Goal: Task Accomplishment & Management: Complete application form

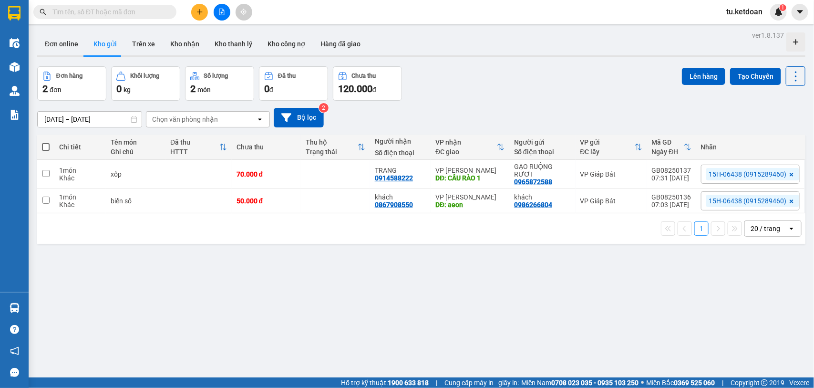
click at [789, 200] on icon at bounding box center [791, 201] width 4 height 4
click at [751, 200] on div "Nhãn" at bounding box center [750, 199] width 99 height 14
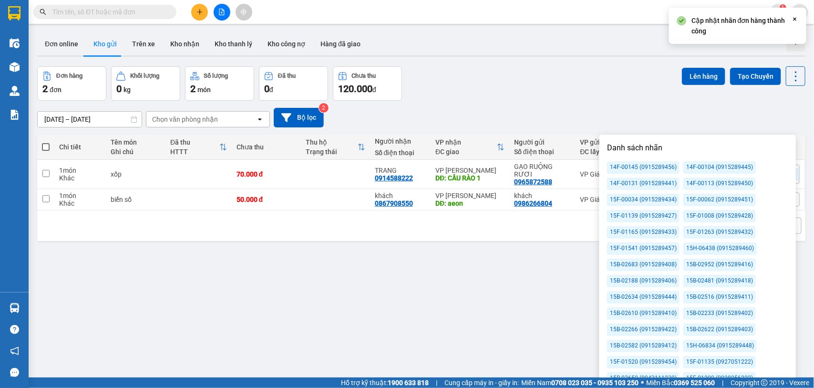
scroll to position [44, 0]
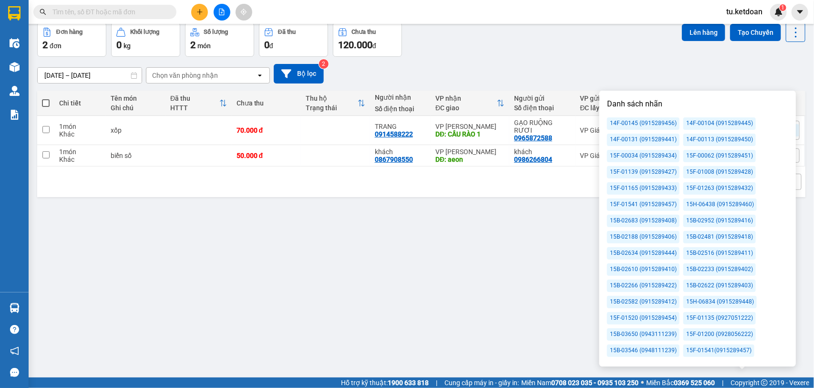
click at [721, 186] on div "15F-01263 (0915289432)" at bounding box center [719, 188] width 72 height 12
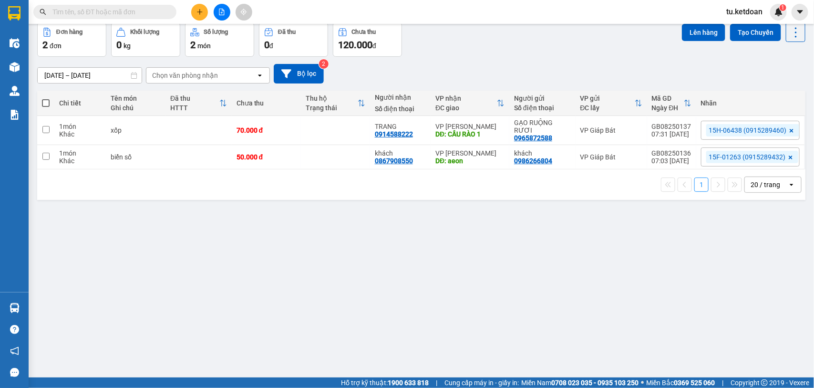
click at [628, 57] on div "[DATE] – [DATE] Press the down arrow key to interact with the calendar and sele…" at bounding box center [421, 74] width 768 height 34
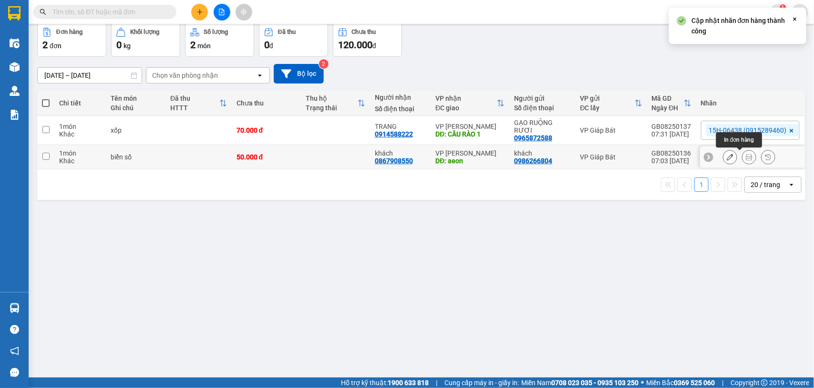
click at [746, 155] on icon at bounding box center [749, 156] width 7 height 7
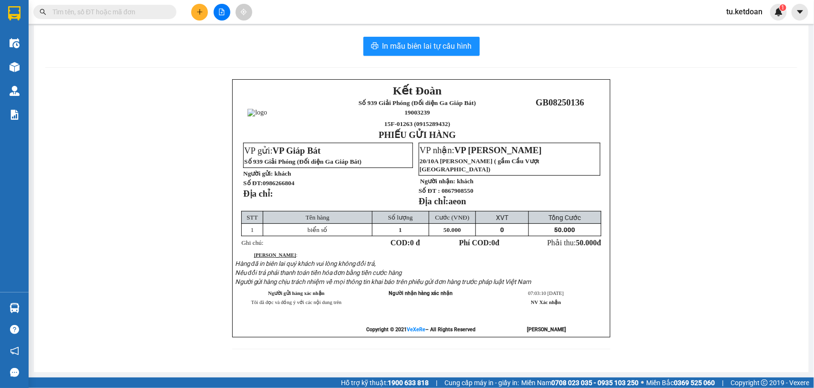
scroll to position [18, 0]
click at [449, 40] on span "In mẫu biên lai tự cấu hình" at bounding box center [427, 46] width 90 height 12
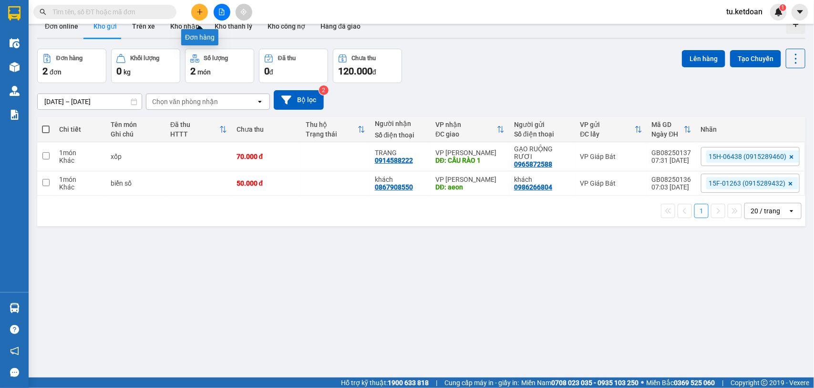
click at [196, 6] on button at bounding box center [199, 12] width 17 height 17
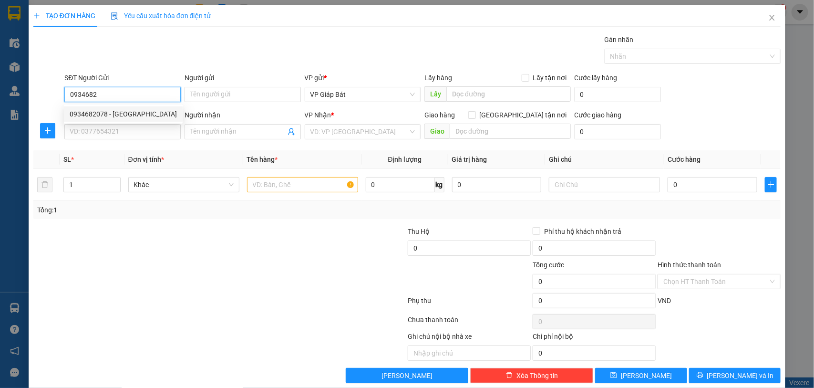
click at [114, 109] on div "0934682078 - [GEOGRAPHIC_DATA]" at bounding box center [123, 114] width 107 height 10
type input "0934682078"
type input "Á Châu"
type input "0934682078"
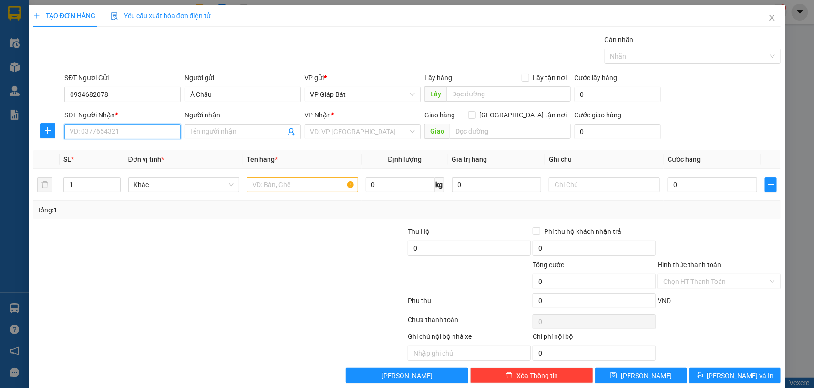
click at [122, 129] on input "SĐT Người Nhận *" at bounding box center [122, 131] width 116 height 15
click at [123, 149] on div "0938818837 - A Tân" at bounding box center [121, 151] width 103 height 10
type input "0938818837"
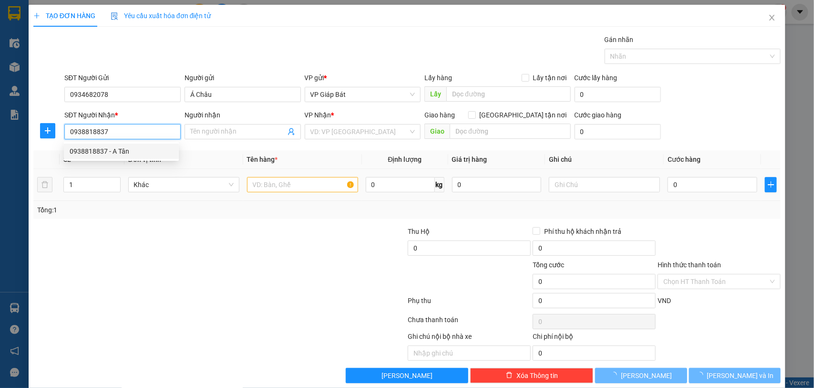
type input "A Tân"
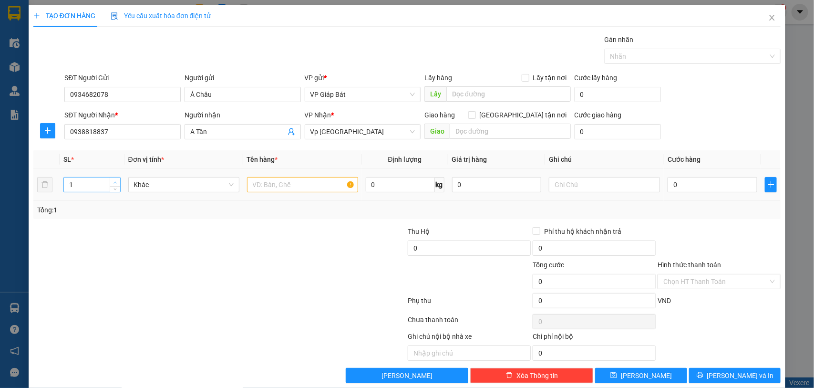
type input "2"
drag, startPoint x: 113, startPoint y: 177, endPoint x: 175, endPoint y: 180, distance: 62.0
click at [114, 178] on span "Increase Value" at bounding box center [115, 180] width 10 height 7
click at [265, 187] on input "text" at bounding box center [302, 184] width 111 height 15
type input "1 thùng gỗ + 1 bọc"
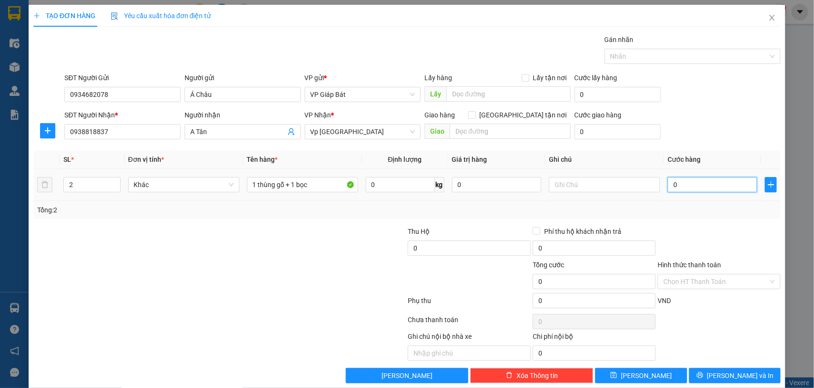
click at [675, 191] on input "0" at bounding box center [712, 184] width 90 height 15
type input "1"
type input "15"
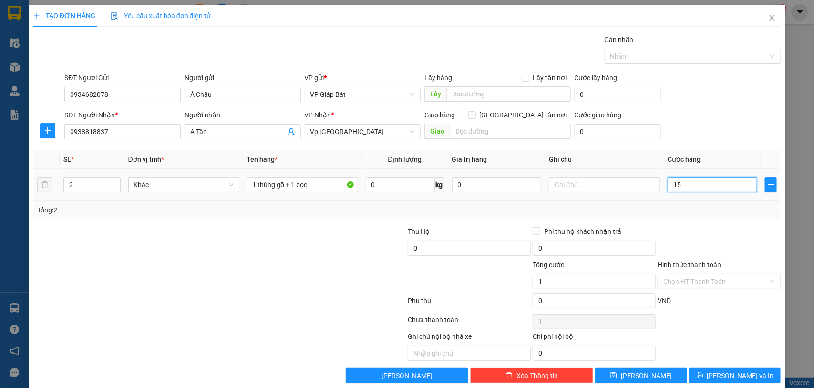
type input "15"
type input "150"
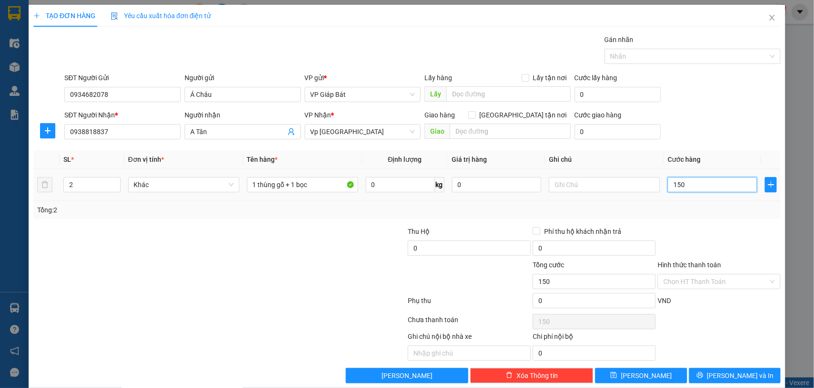
type input "1.500"
type input "15.000"
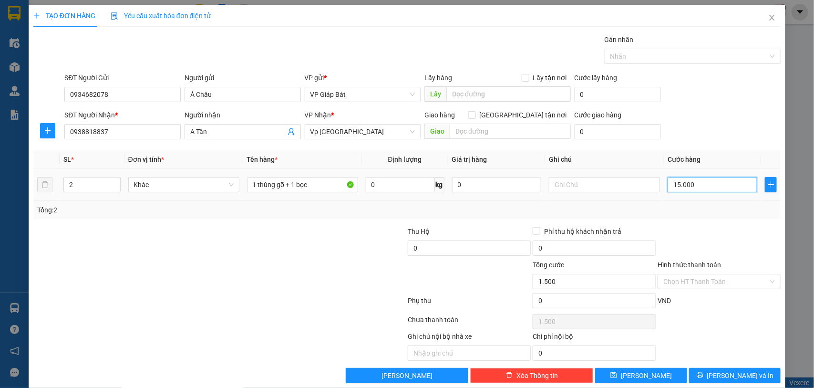
type input "15.000"
type input "150.000"
click at [654, 58] on div at bounding box center [688, 56] width 162 height 11
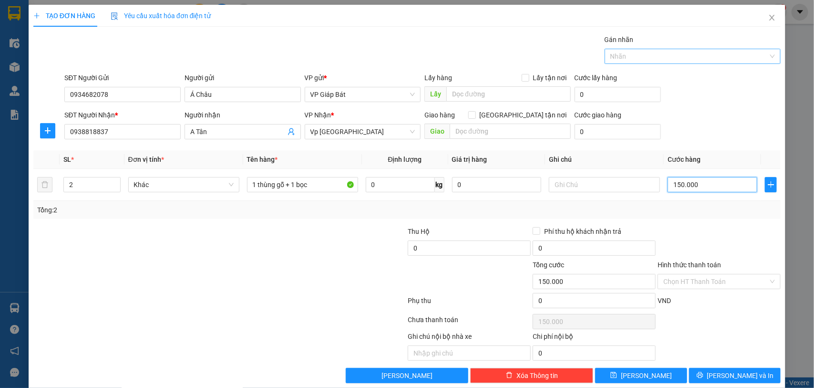
type input "150.000"
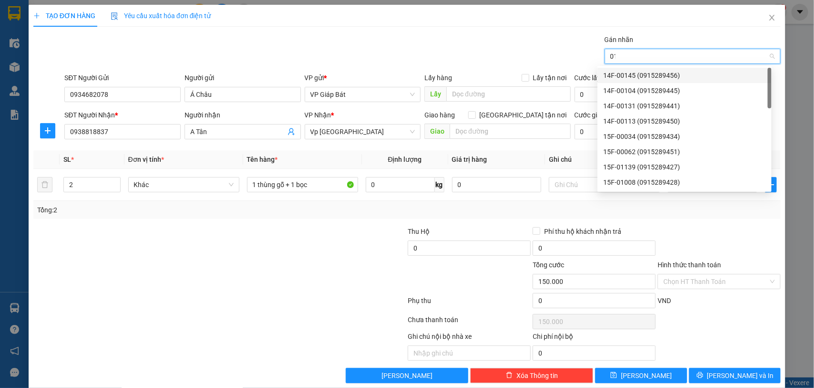
type input "015"
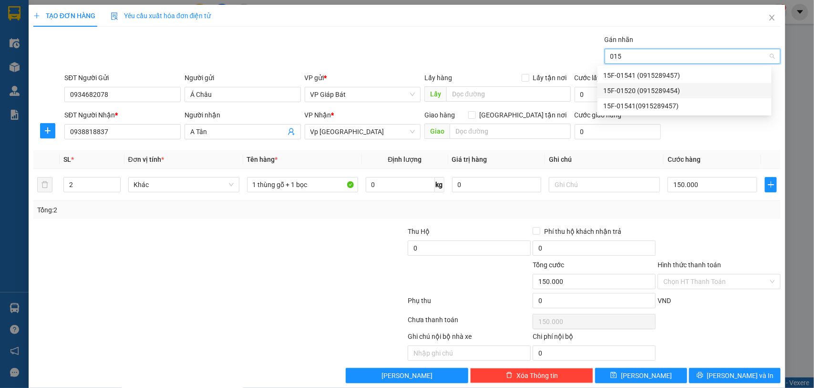
click at [656, 89] on div "15F-01520 (0915289454)" at bounding box center [684, 90] width 163 height 10
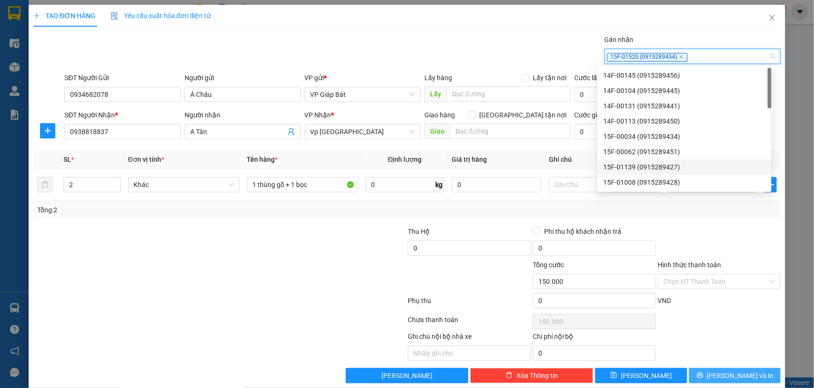
click at [739, 379] on span "[PERSON_NAME] và In" at bounding box center [740, 375] width 67 height 10
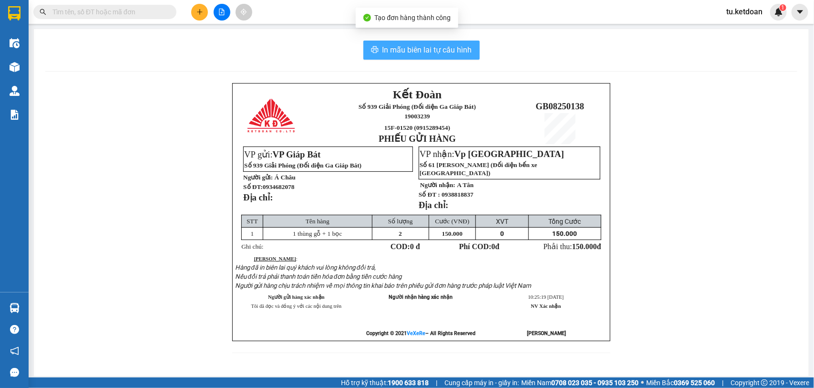
drag, startPoint x: 447, startPoint y: 51, endPoint x: 439, endPoint y: 51, distance: 8.6
click at [447, 51] on span "In mẫu biên lai tự cấu hình" at bounding box center [427, 50] width 90 height 12
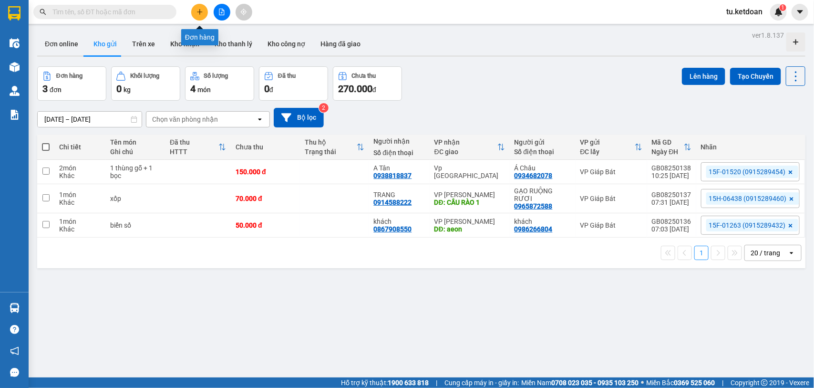
click at [197, 9] on icon "plus" at bounding box center [199, 12] width 7 height 7
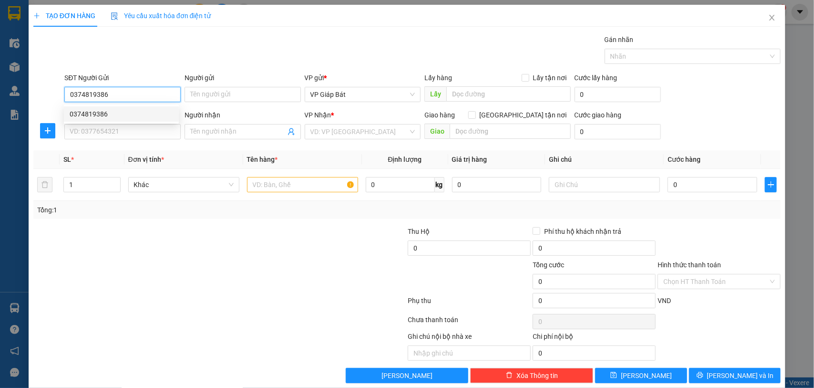
click at [107, 115] on div "0374819386" at bounding box center [121, 114] width 103 height 10
type input "0374819386"
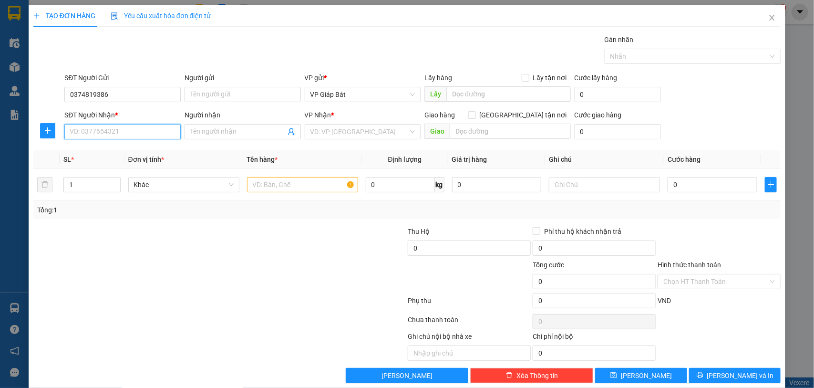
click at [109, 132] on input "SĐT Người Nhận *" at bounding box center [122, 131] width 116 height 15
click at [108, 155] on div "0934325678 - [GEOGRAPHIC_DATA]" at bounding box center [123, 151] width 107 height 10
type input "0934325678"
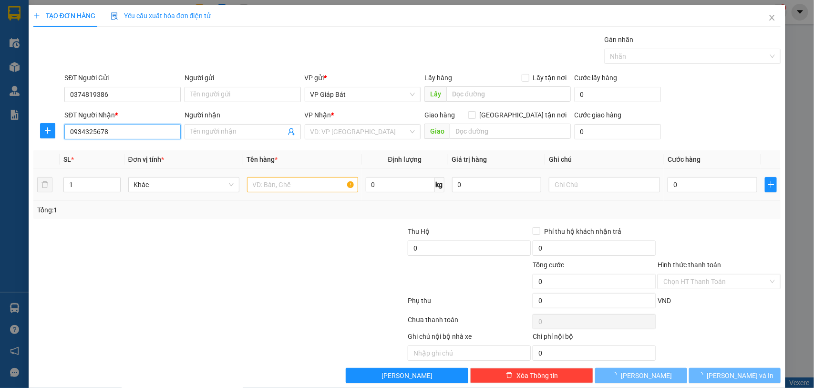
type input "Chị Trang"
type input "52 [PERSON_NAME]"
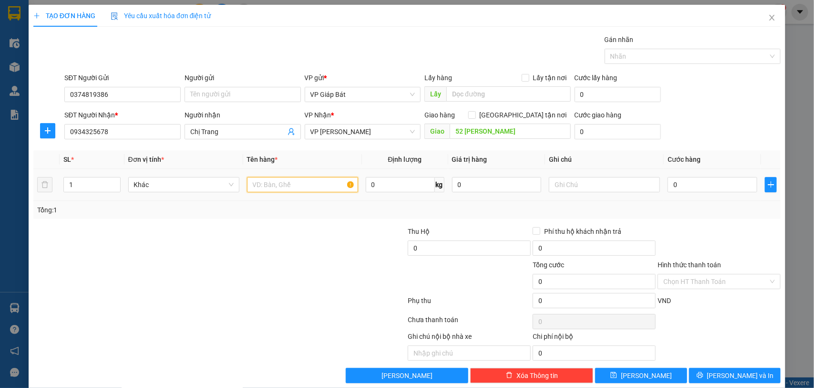
click at [287, 189] on input "text" at bounding box center [302, 184] width 111 height 15
type input "tải trắng"
click at [704, 185] on input "0" at bounding box center [712, 184] width 90 height 15
type input "5"
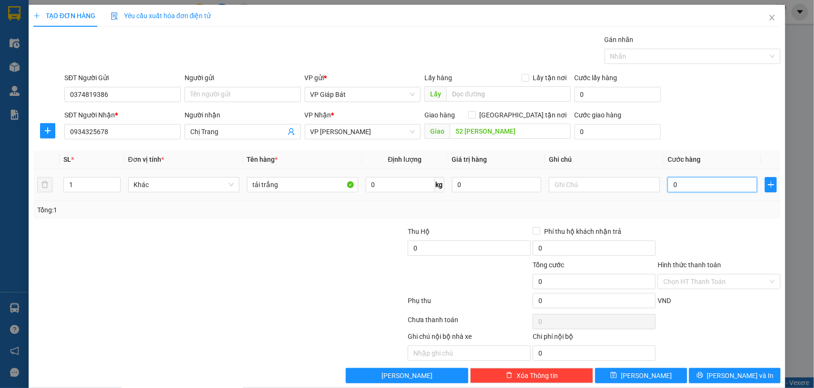
type input "5"
type input "50"
type input "500"
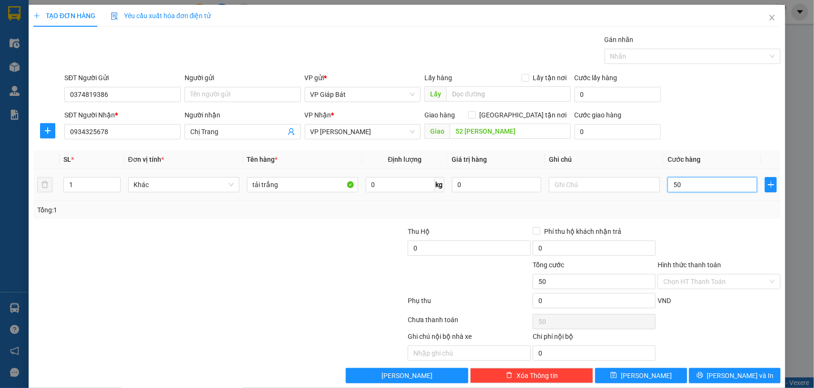
type input "500"
type input "5.000"
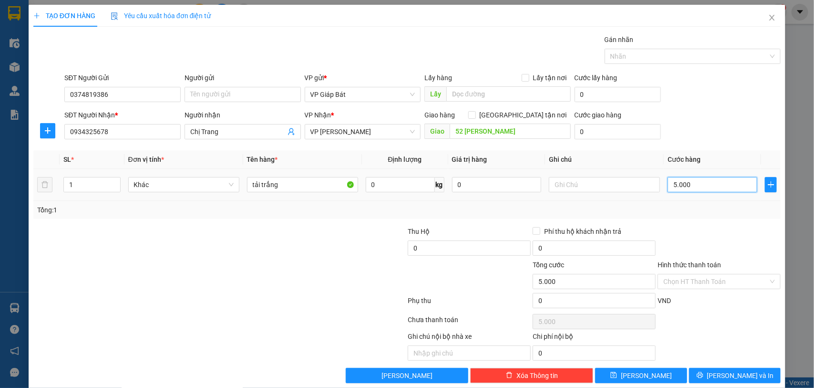
type input "50.000"
click at [628, 52] on div at bounding box center [688, 56] width 162 height 11
type input "50.000"
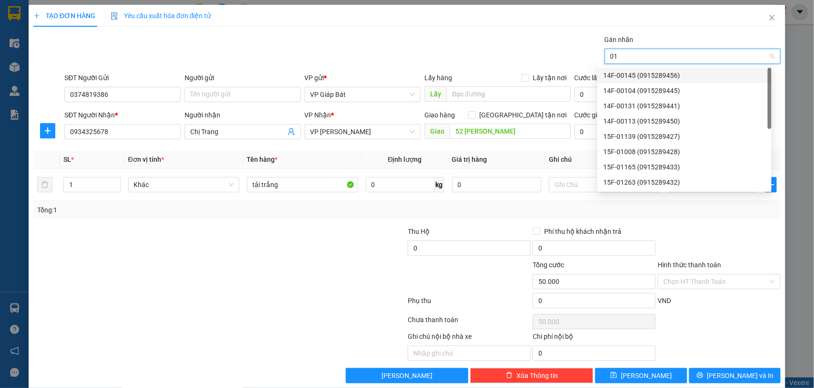
type input "015"
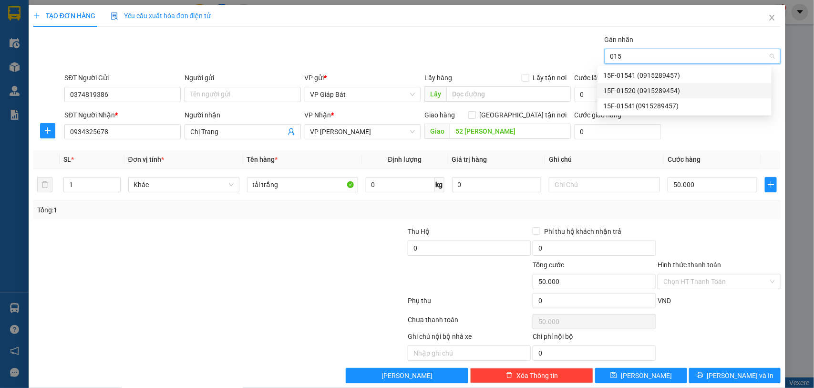
click at [638, 89] on div "15F-01520 (0915289454)" at bounding box center [684, 90] width 163 height 10
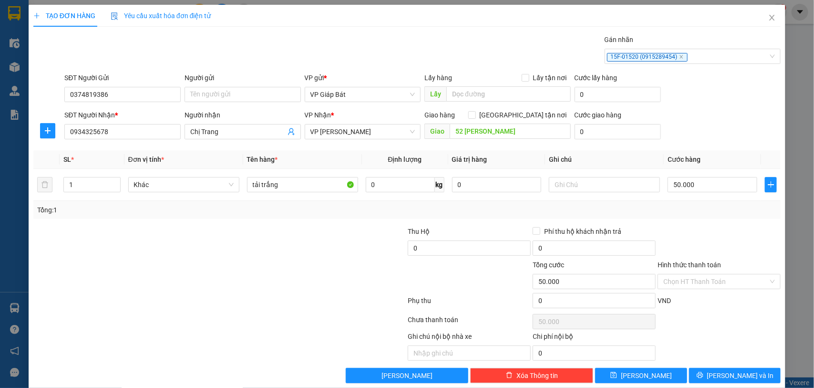
click at [680, 229] on div at bounding box center [718, 242] width 125 height 33
click at [701, 372] on button "[PERSON_NAME] và In" at bounding box center [735, 375] width 92 height 15
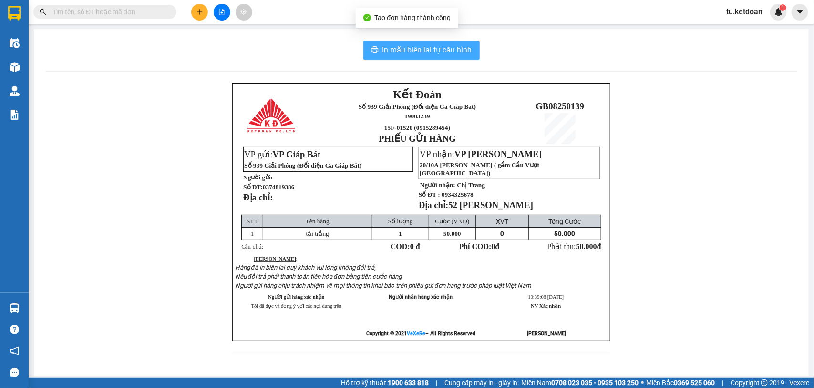
click at [411, 53] on span "In mẫu biên lai tự cấu hình" at bounding box center [427, 50] width 90 height 12
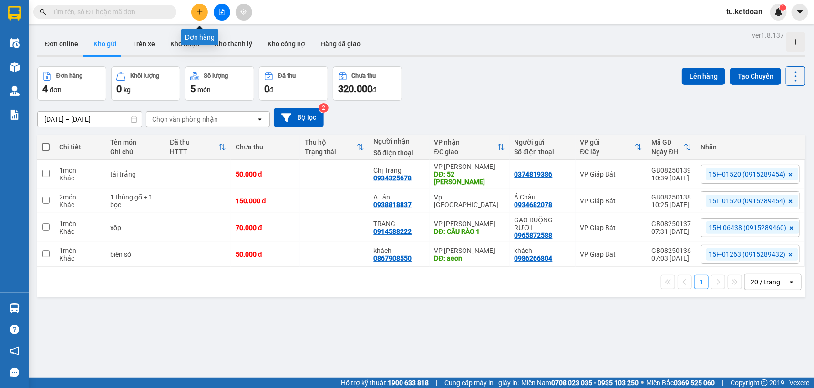
click at [198, 10] on icon "plus" at bounding box center [199, 12] width 7 height 7
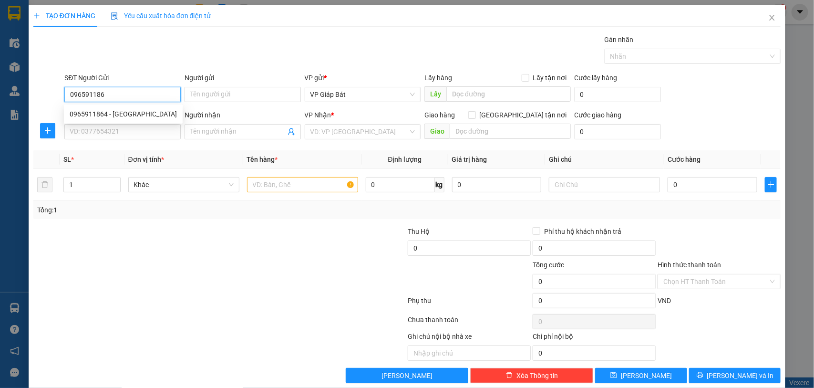
type input "0965911864"
click at [127, 113] on div "0965911864 - [GEOGRAPHIC_DATA]" at bounding box center [123, 114] width 107 height 10
type input "Hưng Việt"
type input "0965911864"
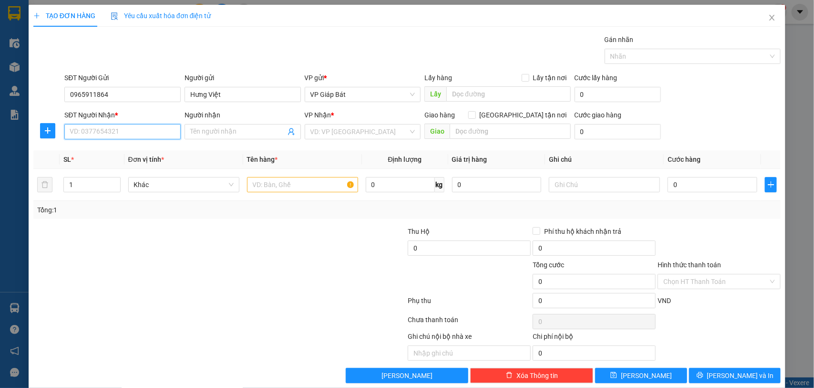
click at [124, 132] on input "SĐT Người Nhận *" at bounding box center [122, 131] width 116 height 15
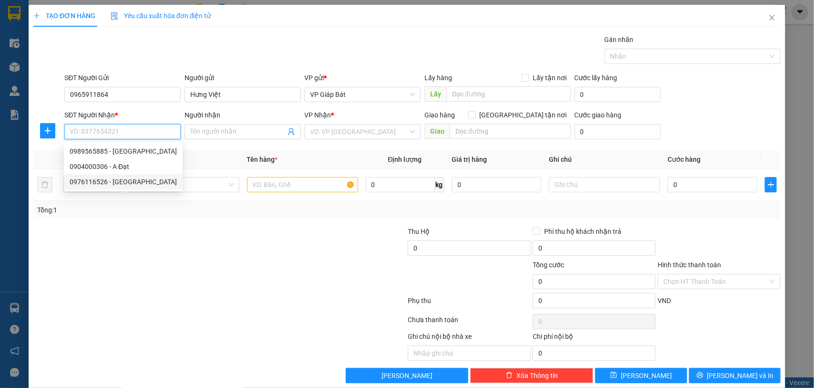
click at [124, 182] on div "0976116526 - [GEOGRAPHIC_DATA]" at bounding box center [123, 181] width 107 height 10
type input "0976116526"
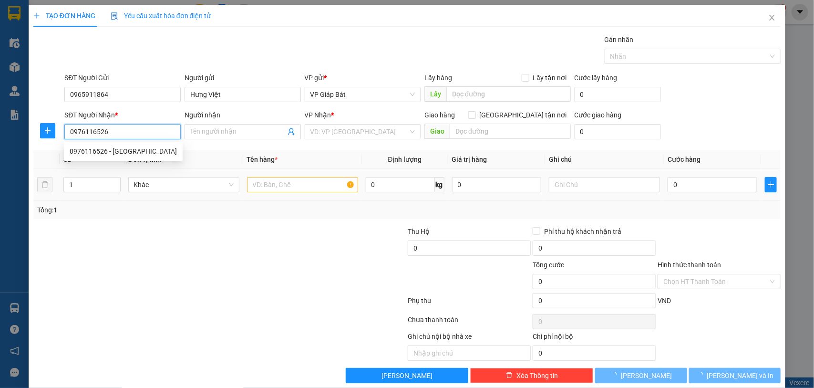
type input "quỳnh biên"
type input "127a trung hành"
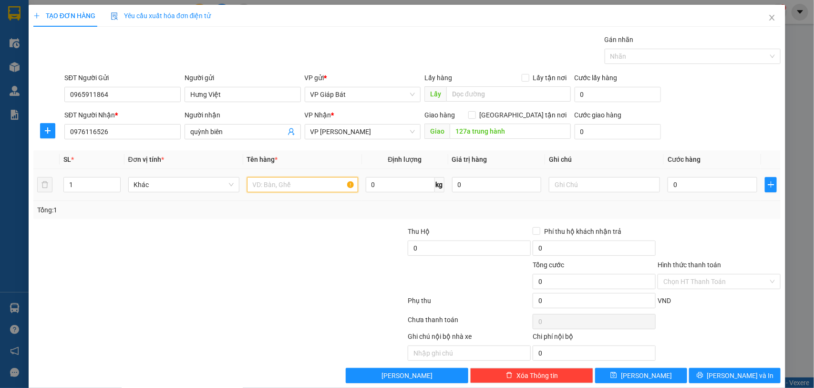
click at [278, 190] on input "text" at bounding box center [302, 184] width 111 height 15
type input "hộp"
click at [695, 189] on input "0" at bounding box center [712, 184] width 90 height 15
type input "5"
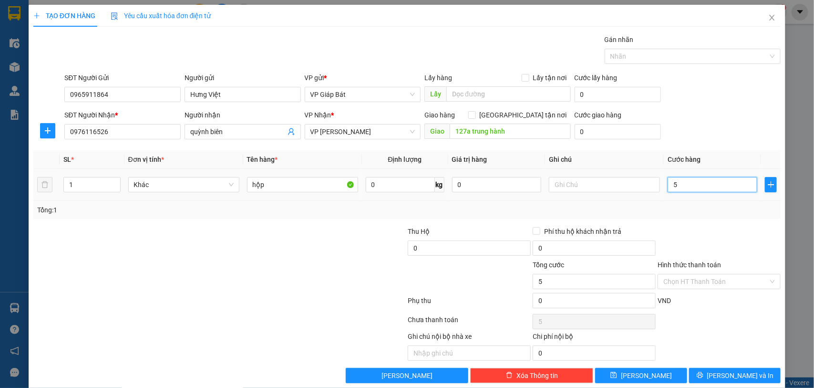
type input "5"
type input "50"
type input "500"
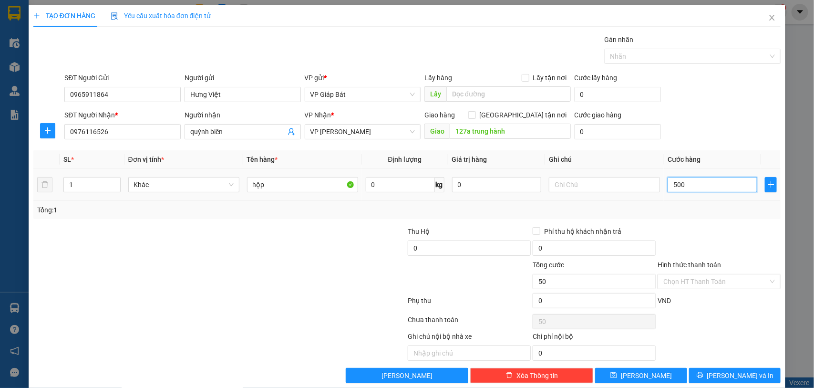
type input "500"
type input "5.000"
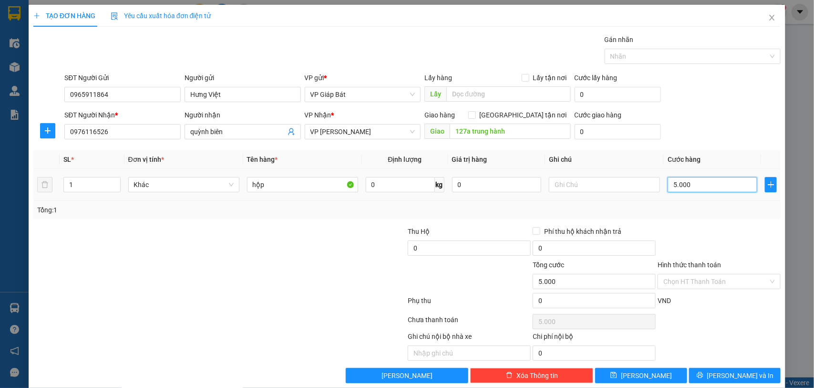
type input "50.000"
drag, startPoint x: 678, startPoint y: 46, endPoint x: 665, endPoint y: 66, distance: 23.8
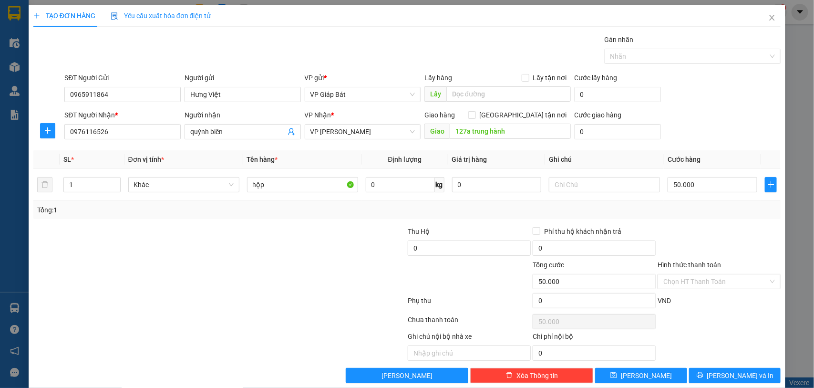
click at [678, 46] on div "Gán nhãn" at bounding box center [692, 41] width 176 height 14
click at [667, 53] on div at bounding box center [688, 56] width 162 height 11
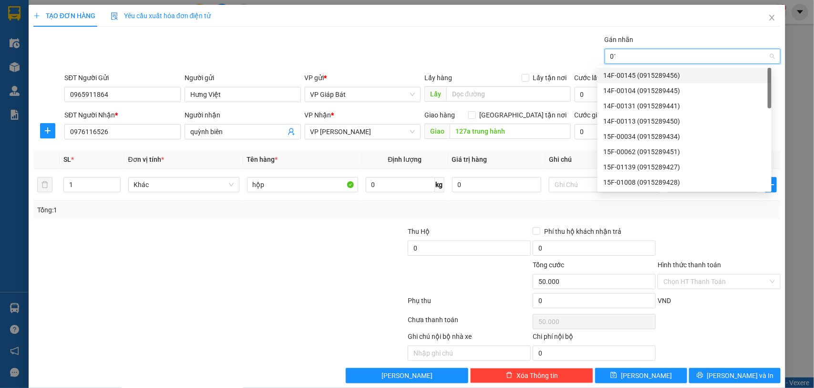
type input "015"
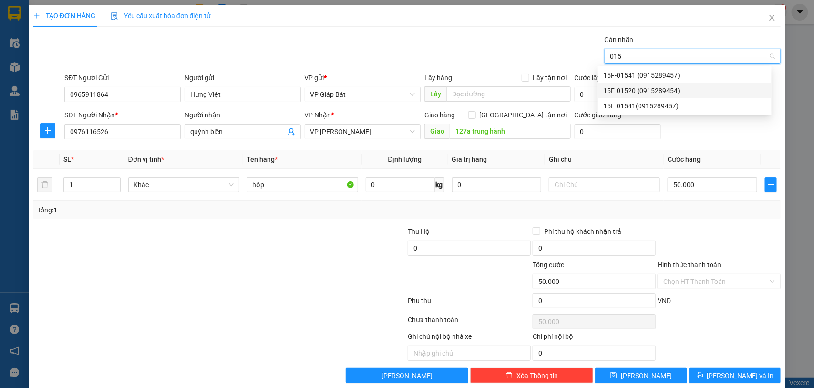
click at [659, 90] on div "15F-01520 (0915289454)" at bounding box center [684, 90] width 163 height 10
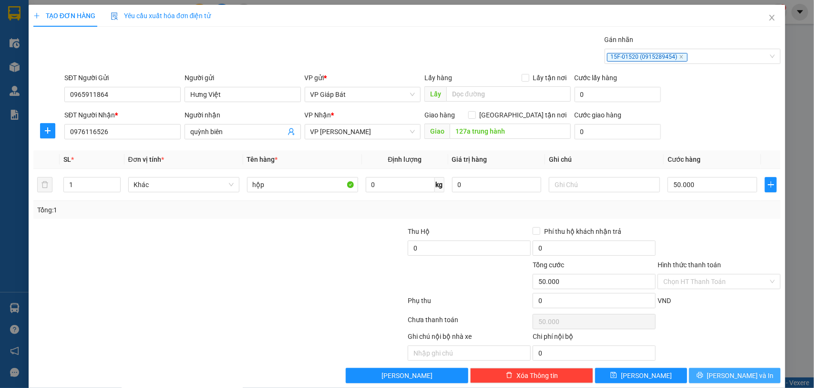
click at [738, 376] on span "[PERSON_NAME] và In" at bounding box center [740, 375] width 67 height 10
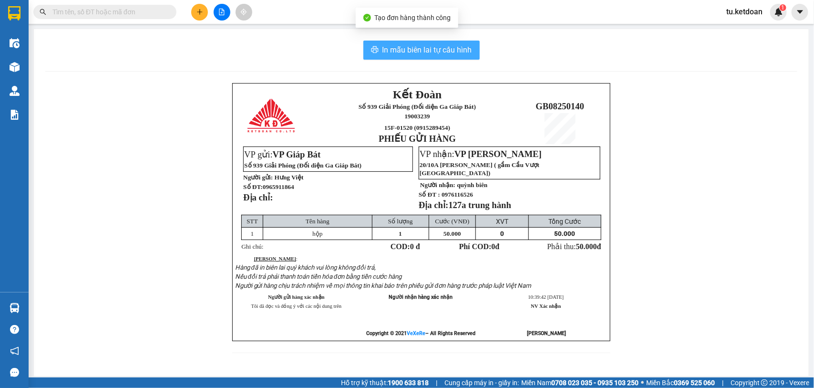
click at [435, 51] on span "In mẫu biên lai tự cấu hình" at bounding box center [427, 50] width 90 height 12
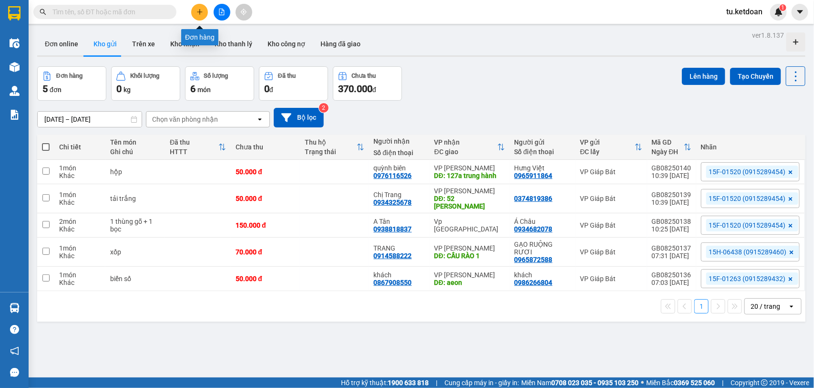
click at [197, 10] on icon "plus" at bounding box center [199, 12] width 7 height 7
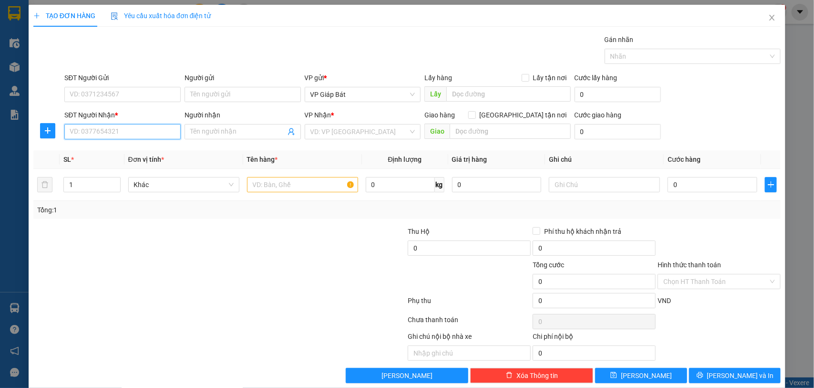
click at [160, 135] on input "SĐT Người Nhận *" at bounding box center [122, 131] width 116 height 15
type input "0968930042"
click at [124, 148] on div "0968930042 - khách" at bounding box center [121, 151] width 103 height 10
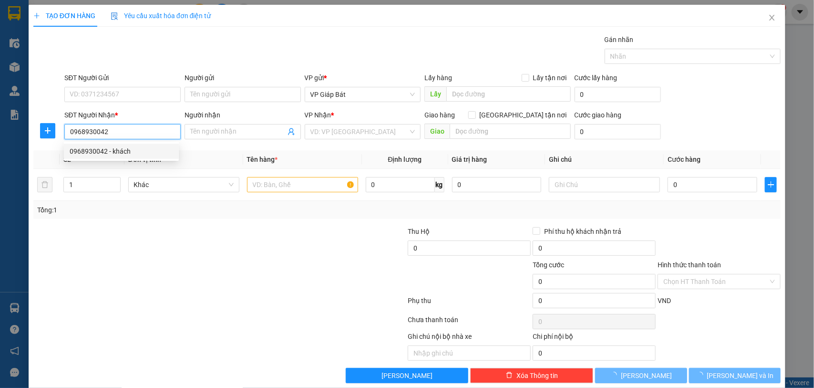
type input "khách"
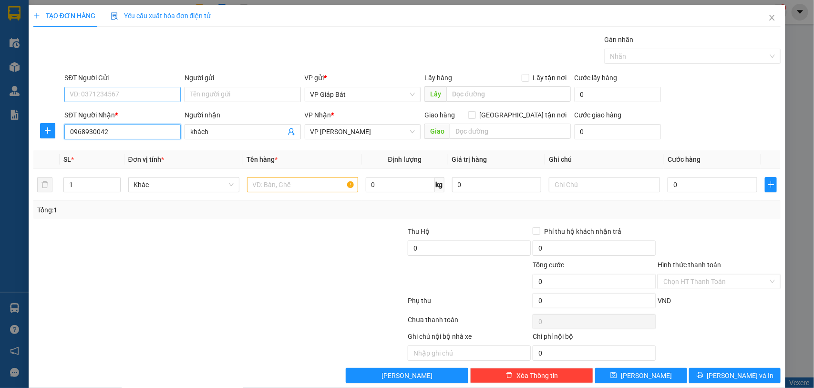
type input "0968930042"
click at [142, 96] on input "SĐT Người Gửi" at bounding box center [122, 94] width 116 height 15
click at [132, 112] on div "0915289439 - VP939" at bounding box center [121, 114] width 103 height 10
type input "0915289439"
type input "VP939"
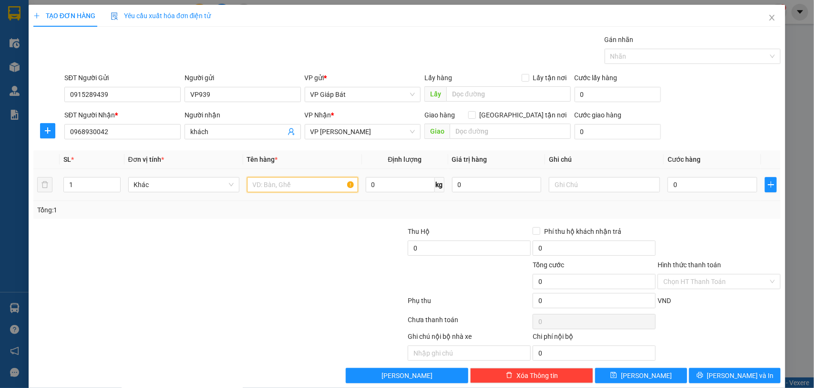
click at [257, 184] on input "text" at bounding box center [302, 184] width 111 height 15
type input "thùng"
click at [683, 186] on input "0" at bounding box center [712, 184] width 90 height 15
type input "5"
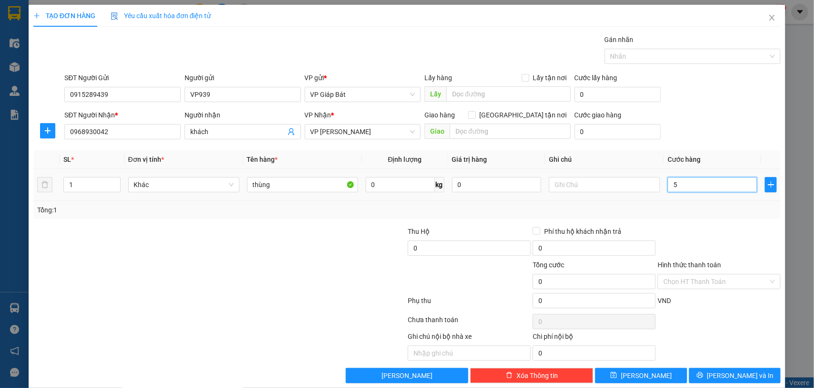
type input "5"
type input "50"
type input "500"
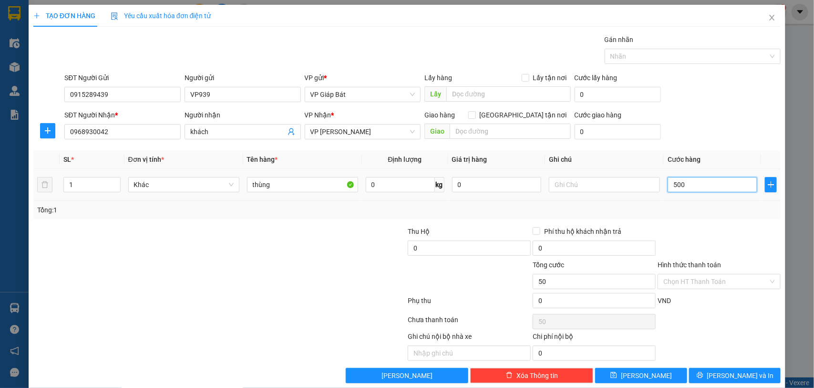
type input "500"
type input "5.000"
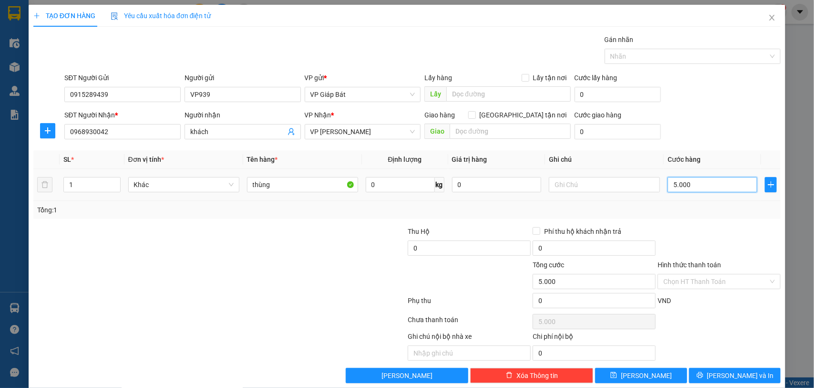
type input "50.000"
click at [448, 244] on input "0" at bounding box center [469, 247] width 123 height 15
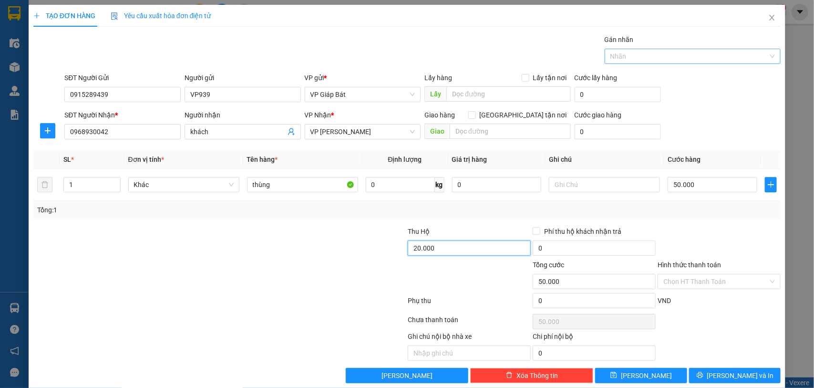
click at [675, 51] on div at bounding box center [688, 56] width 162 height 11
type input "20.000"
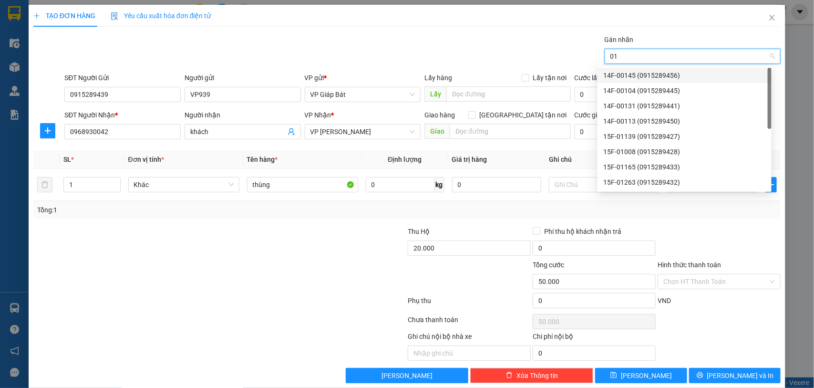
type input "015"
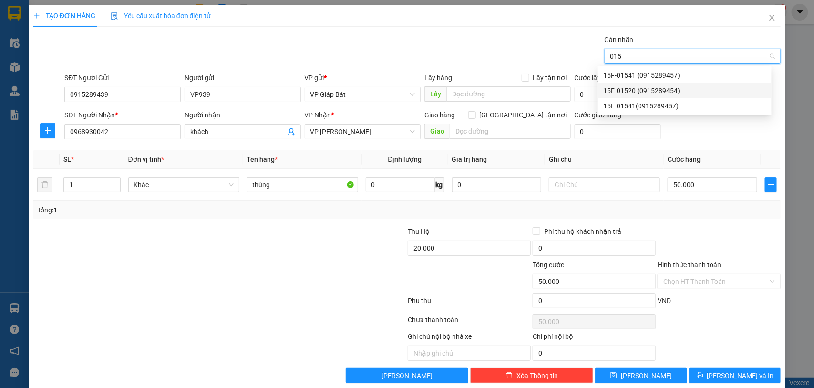
click at [672, 86] on div "15F-01520 (0915289454)" at bounding box center [684, 90] width 163 height 10
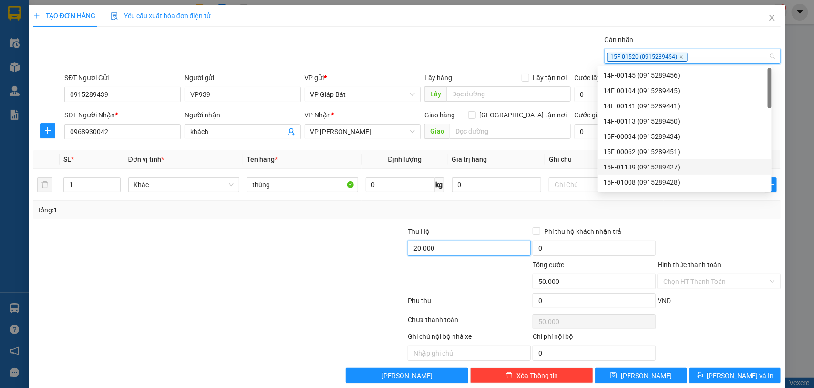
click at [483, 249] on input "20.000" at bounding box center [469, 247] width 123 height 15
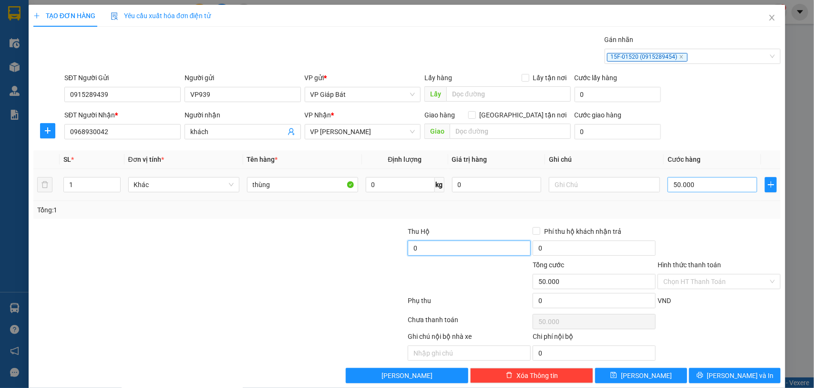
type input "0"
click at [697, 184] on input "50.000" at bounding box center [712, 184] width 90 height 15
type input "7"
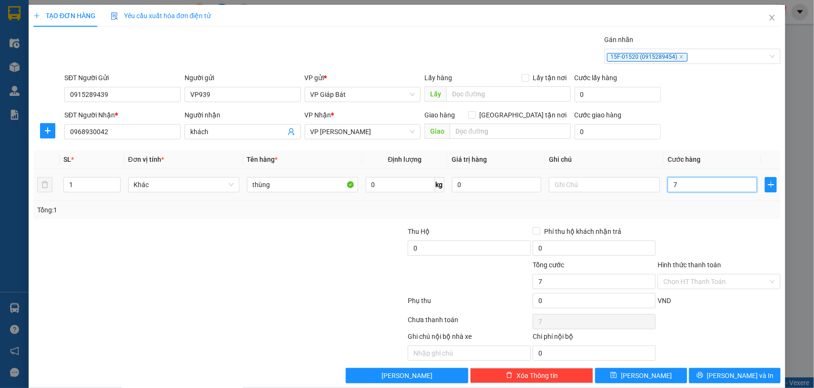
type input "70"
type input "700"
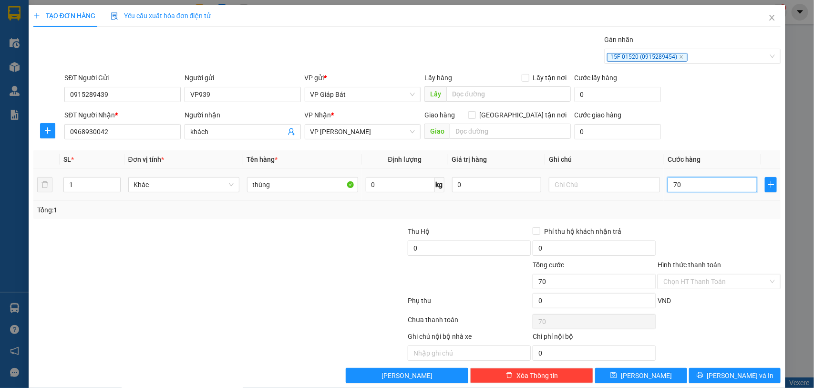
type input "700"
type input "7.000"
type input "70.000"
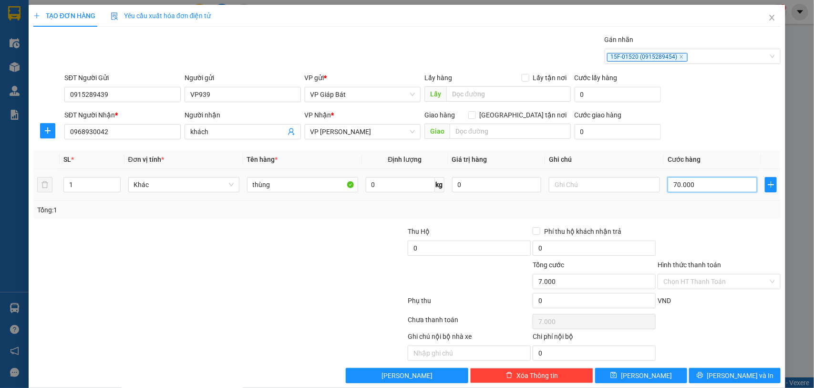
type input "70.000"
click at [715, 373] on button "[PERSON_NAME] và In" at bounding box center [735, 375] width 92 height 15
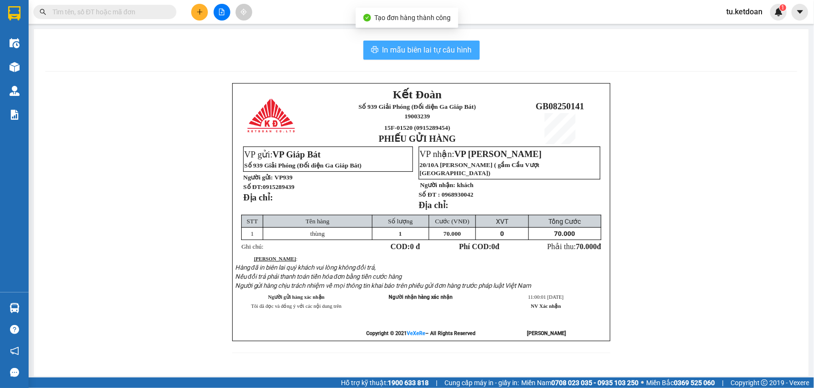
click at [408, 44] on span "In mẫu biên lai tự cấu hình" at bounding box center [427, 50] width 90 height 12
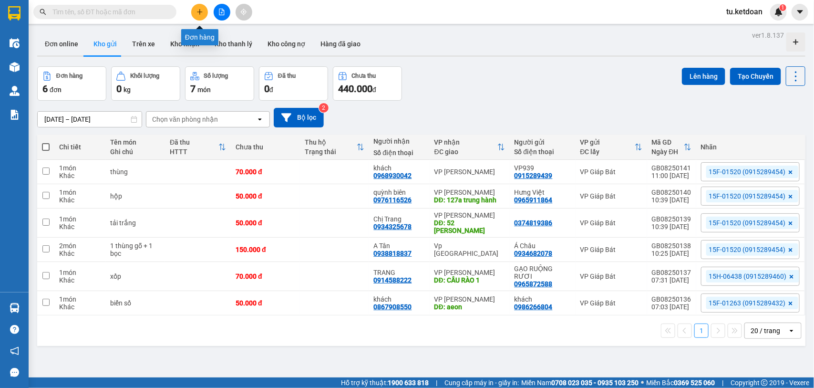
click at [198, 8] on button at bounding box center [199, 12] width 17 height 17
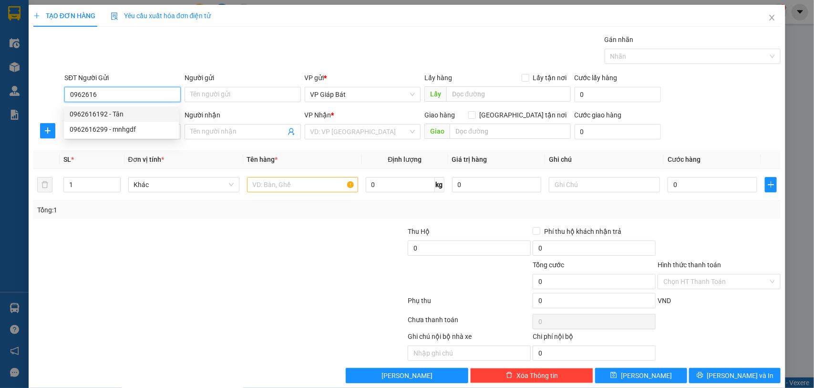
click at [111, 113] on div "0962616192 - Tân" at bounding box center [121, 114] width 103 height 10
type input "0962616192"
type input "Tân"
type input "0962616192"
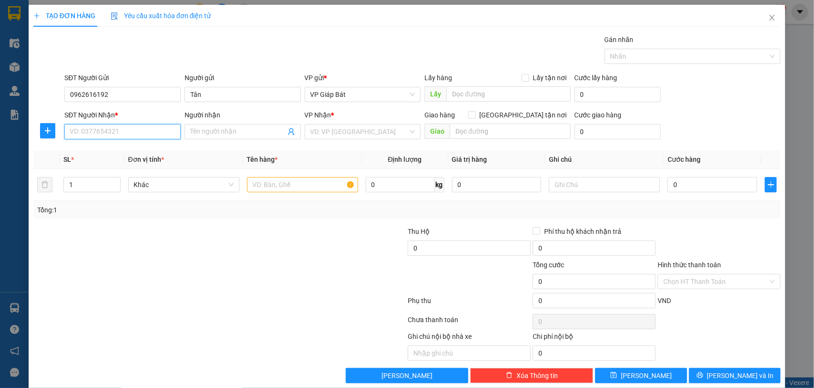
click at [124, 133] on input "SĐT Người Nhận *" at bounding box center [122, 131] width 116 height 15
click at [135, 148] on div "0904038040 - văn phòng [GEOGRAPHIC_DATA]" at bounding box center [140, 151] width 140 height 10
type input "0904038040"
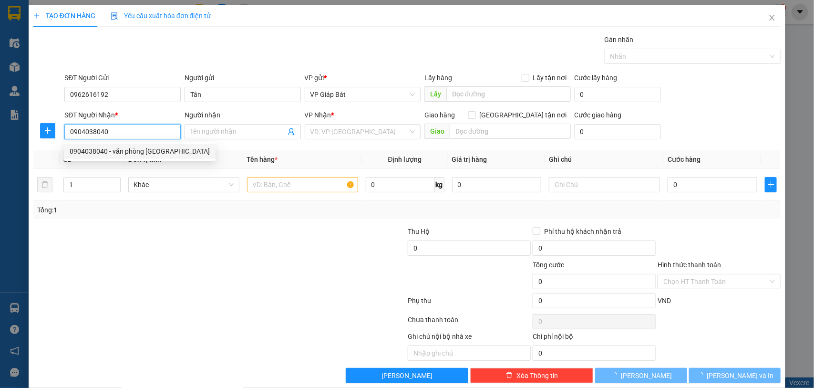
type input "văn phòng [GEOGRAPHIC_DATA]"
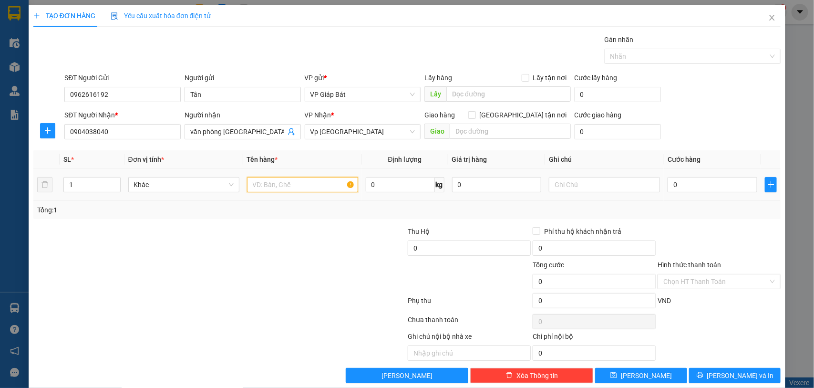
click at [276, 183] on input "text" at bounding box center [302, 184] width 111 height 15
type input "hồ sơ"
click at [689, 187] on input "0" at bounding box center [712, 184] width 90 height 15
type input "5"
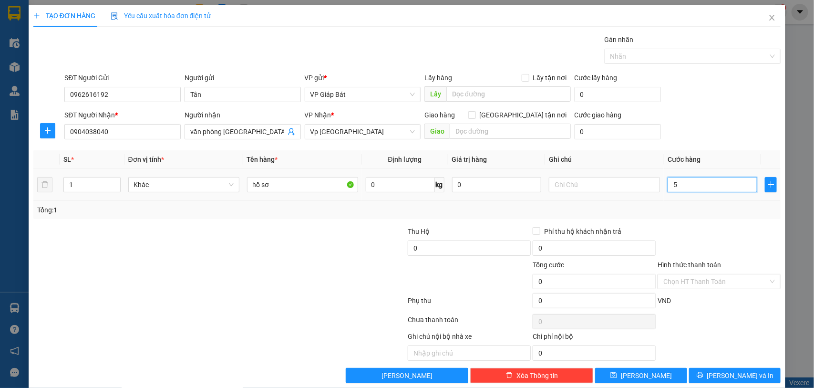
type input "5"
type input "50"
type input "500"
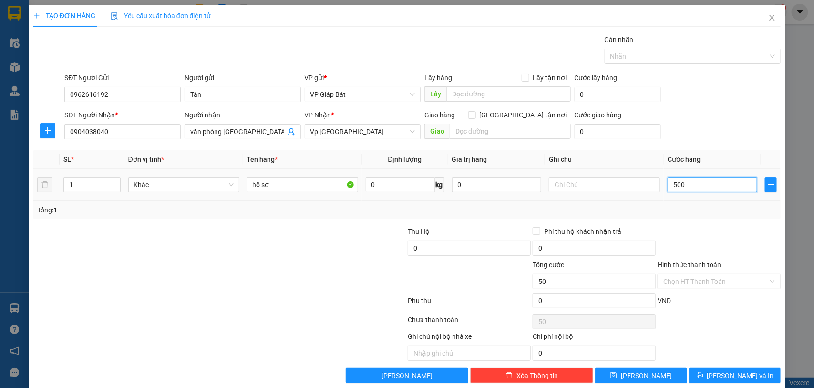
type input "500"
type input "5.000"
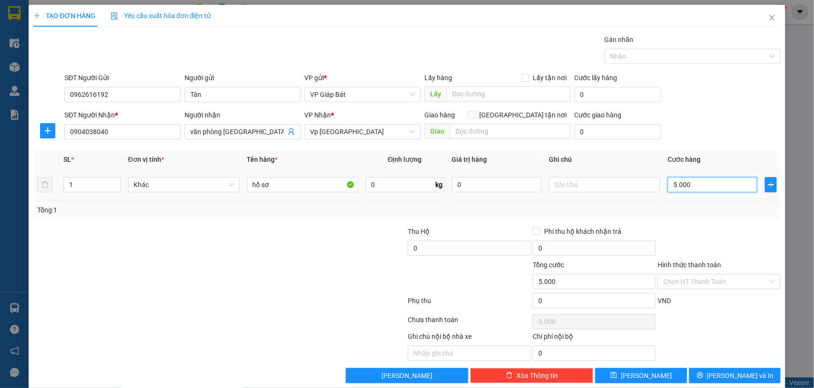
type input "50.000"
click at [685, 275] on div "Hình thức thanh toán Chọn HT Thanh Toán" at bounding box center [718, 275] width 123 height 33
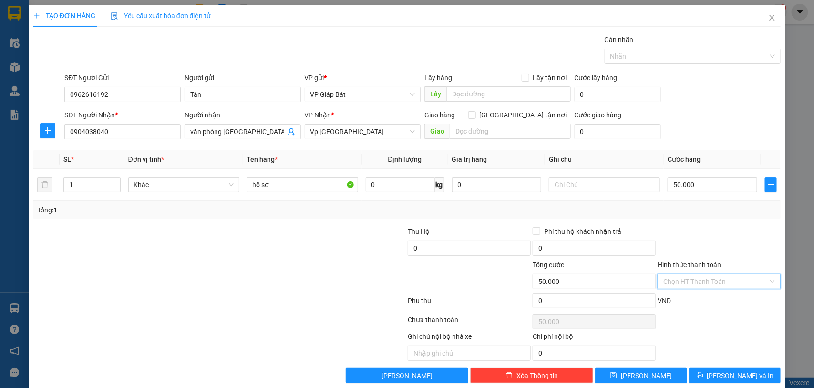
click at [685, 277] on input "Hình thức thanh toán" at bounding box center [715, 281] width 105 height 14
click at [680, 303] on div "Tại văn phòng" at bounding box center [711, 301] width 110 height 10
type input "0"
click at [629, 59] on div at bounding box center [688, 56] width 162 height 11
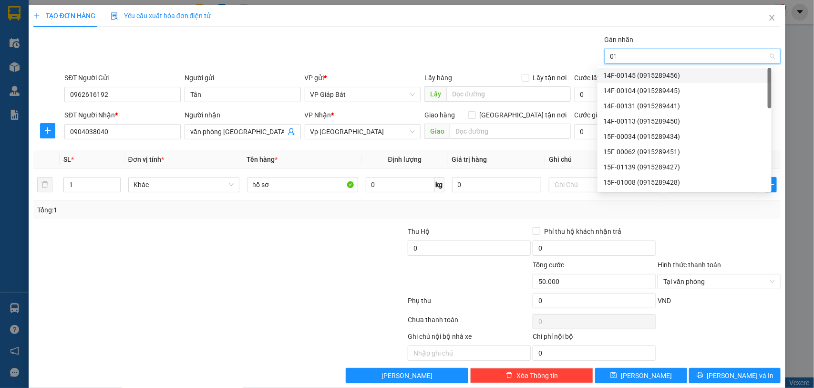
type input "015"
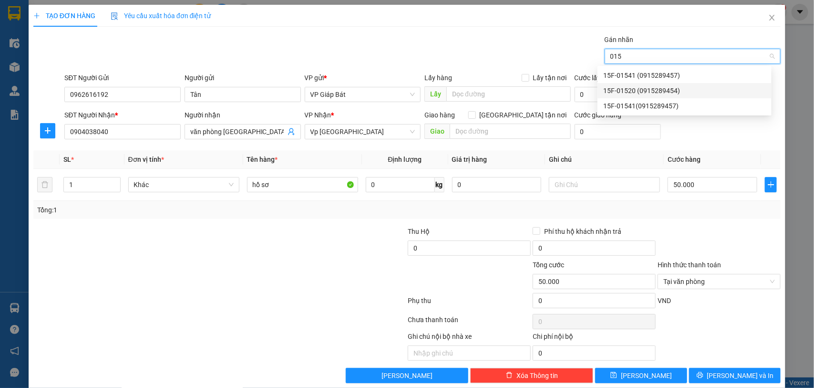
click at [635, 90] on div "15F-01520 (0915289454)" at bounding box center [684, 90] width 163 height 10
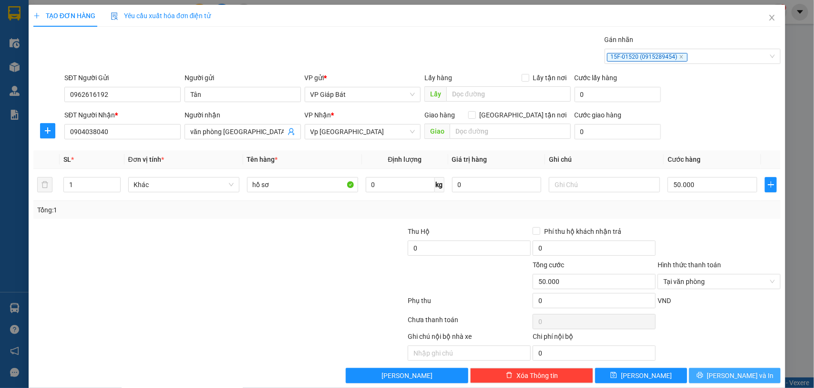
click at [720, 382] on button "[PERSON_NAME] và In" at bounding box center [735, 375] width 92 height 15
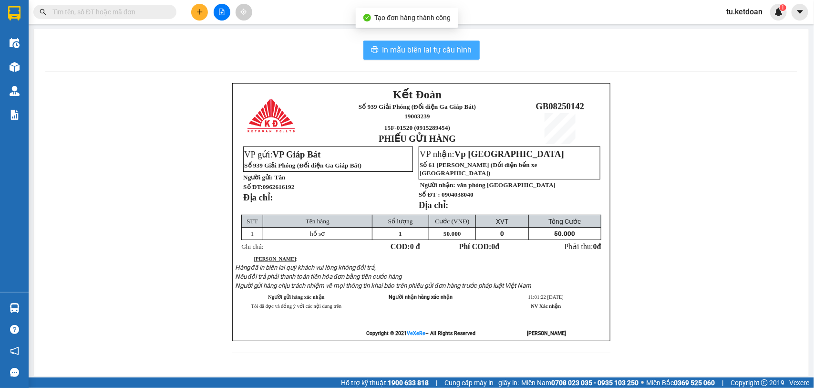
click at [417, 53] on span "In mẫu biên lai tự cấu hình" at bounding box center [427, 50] width 90 height 12
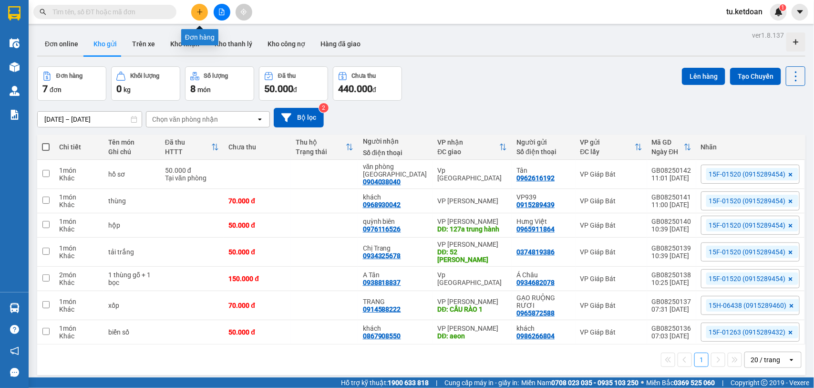
click at [197, 11] on icon "plus" at bounding box center [199, 12] width 7 height 7
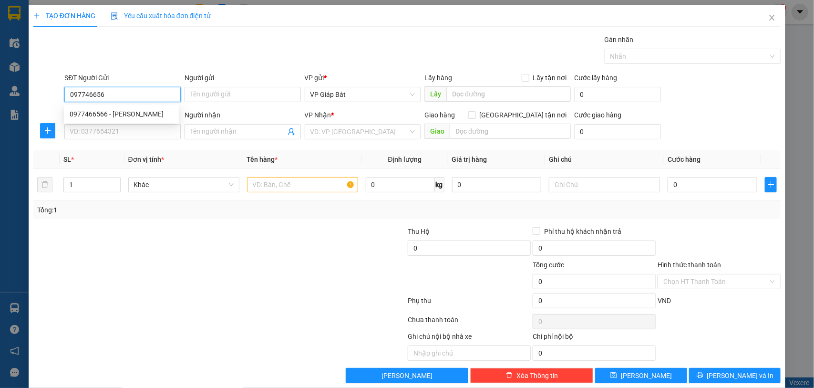
type input "0977466566"
click at [160, 111] on div "0977466566 - [PERSON_NAME]" at bounding box center [121, 114] width 103 height 10
type input "[PERSON_NAME]"
type input "0977466566"
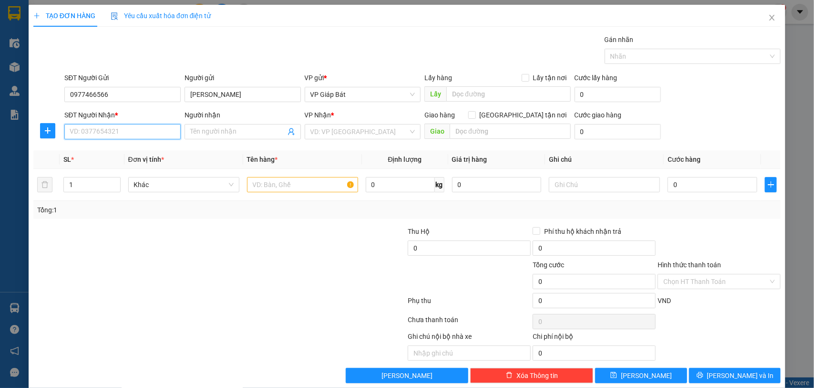
click at [145, 133] on input "SĐT Người Nhận *" at bounding box center [122, 131] width 116 height 15
click at [139, 154] on div "0934330813 - Mr [PERSON_NAME]" at bounding box center [125, 151] width 110 height 10
type input "0934330813"
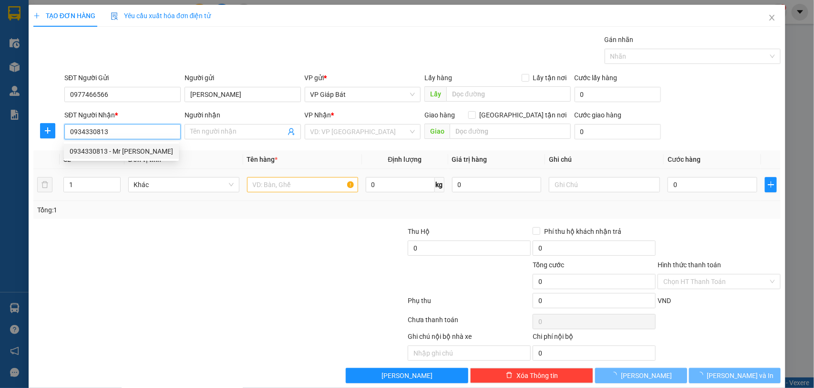
type input "Mr [PERSON_NAME]"
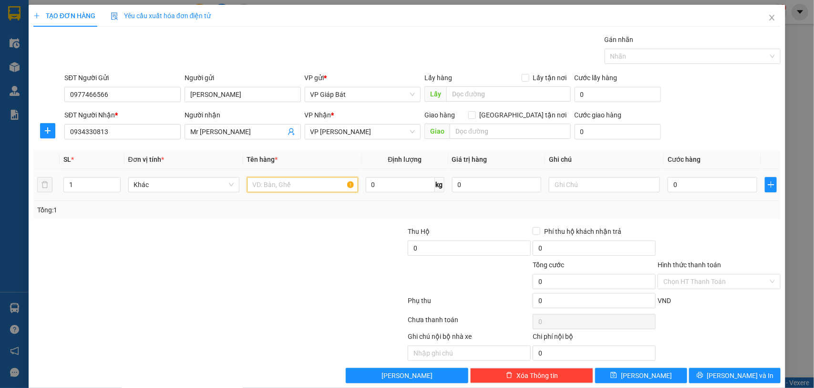
click at [325, 186] on input "text" at bounding box center [302, 184] width 111 height 15
type input "bọc đen"
click at [676, 181] on input "0" at bounding box center [712, 184] width 90 height 15
type input "5"
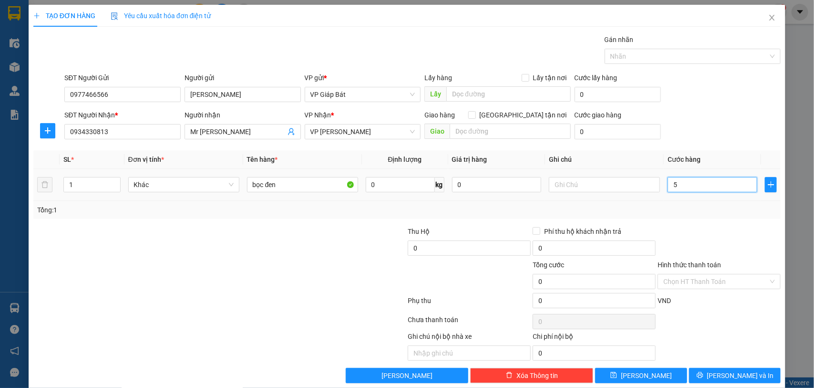
type input "5"
type input "50"
type input "500"
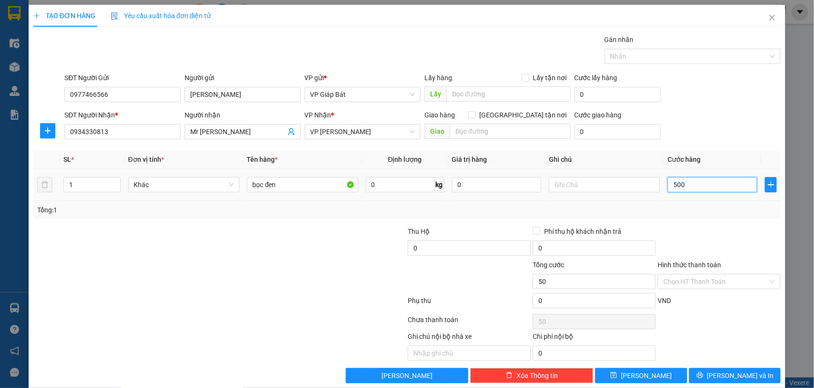
type input "500"
type input "5.000"
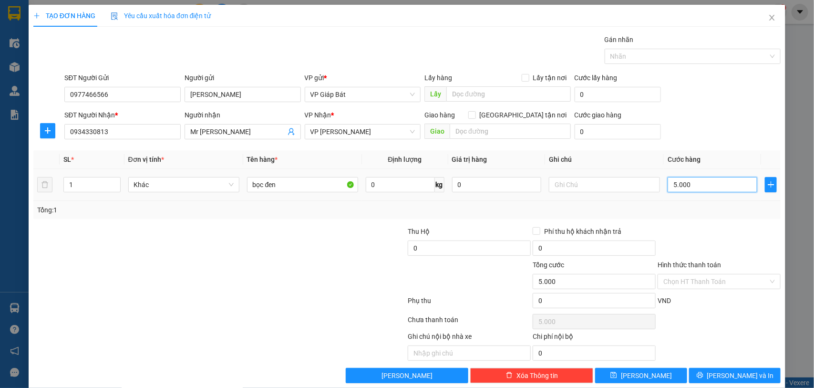
type input "50.000"
click at [624, 59] on div at bounding box center [688, 56] width 162 height 11
type input "50.000"
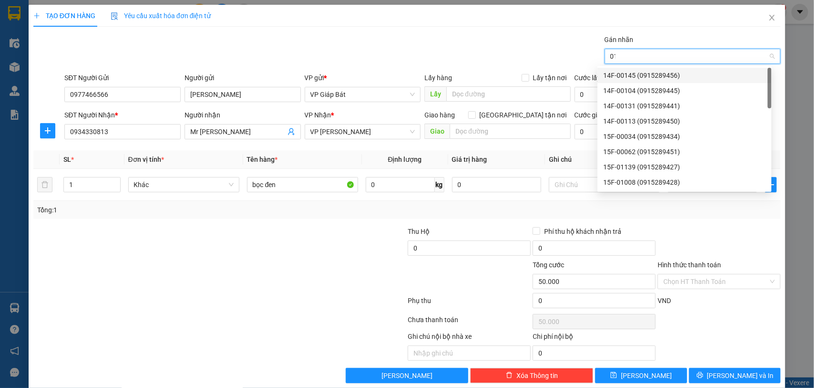
type input "015"
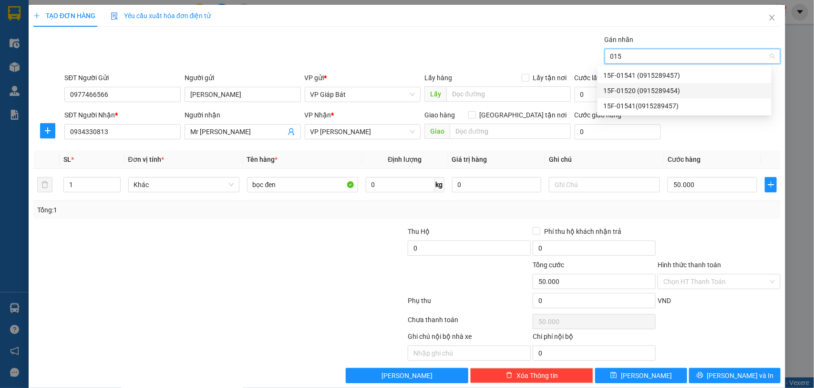
click at [633, 93] on div "15F-01520 (0915289454)" at bounding box center [684, 90] width 163 height 10
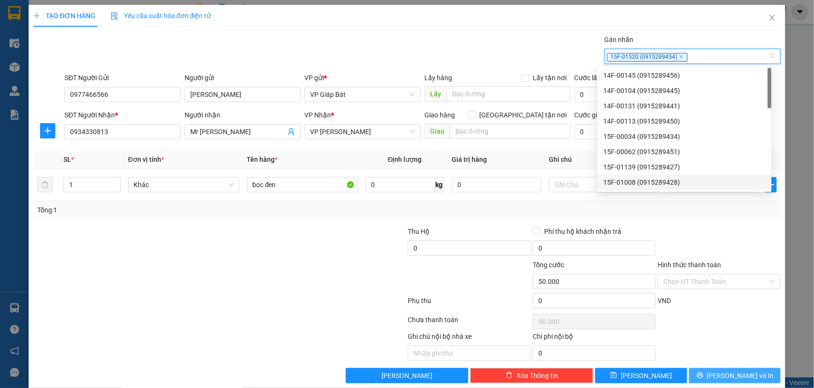
click at [705, 375] on button "[PERSON_NAME] và In" at bounding box center [735, 375] width 92 height 15
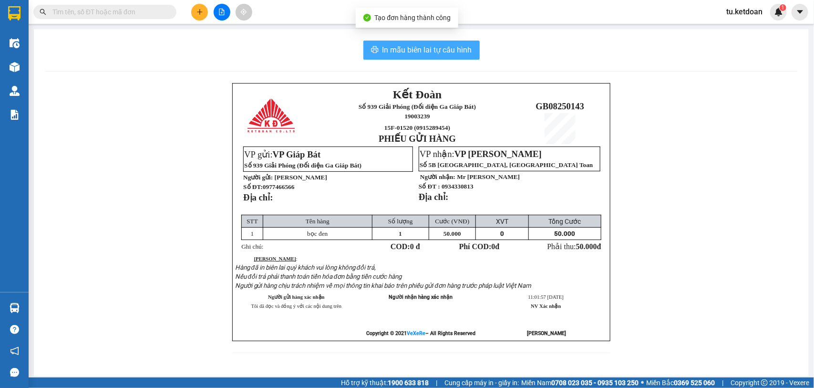
click at [410, 48] on span "In mẫu biên lai tự cấu hình" at bounding box center [427, 50] width 90 height 12
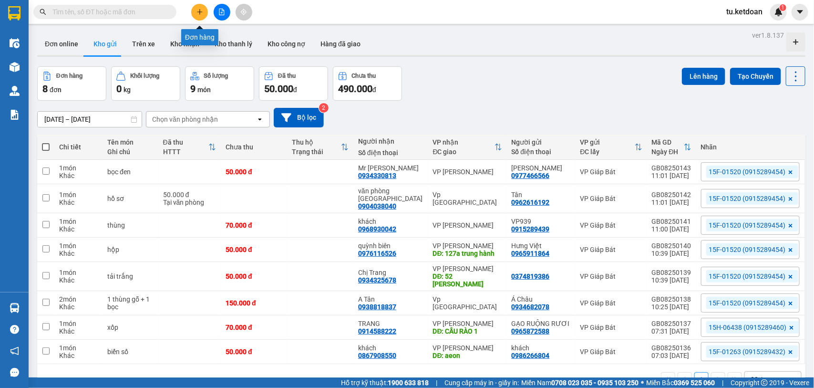
click at [199, 10] on icon "plus" at bounding box center [199, 12] width 7 height 7
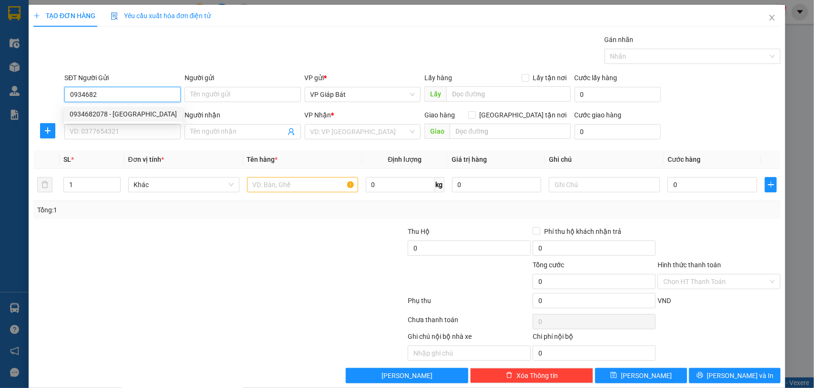
click at [127, 111] on div "0934682078 - [GEOGRAPHIC_DATA]" at bounding box center [123, 114] width 107 height 10
type input "0934682078"
type input "Á Châu"
type input "0934682078"
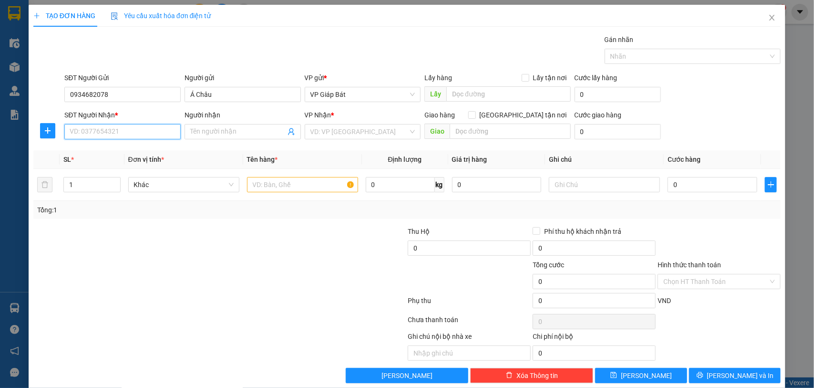
click at [113, 132] on input "SĐT Người Nhận *" at bounding box center [122, 131] width 116 height 15
click at [113, 154] on div "0938818837 - A Tân" at bounding box center [121, 151] width 103 height 10
type input "0938818837"
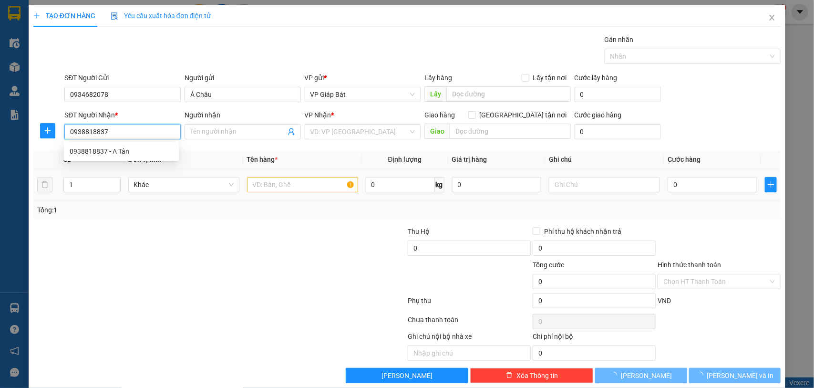
type input "A Tân"
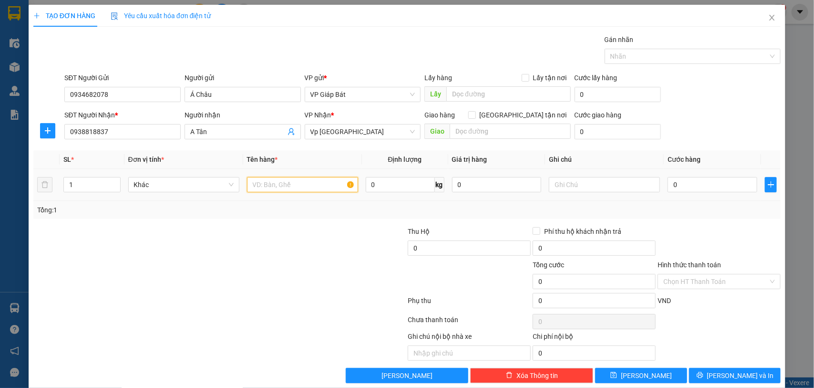
click at [298, 184] on input "text" at bounding box center [302, 184] width 111 height 15
type input "hộp"
click at [686, 186] on input "0" at bounding box center [712, 184] width 90 height 15
type input "5"
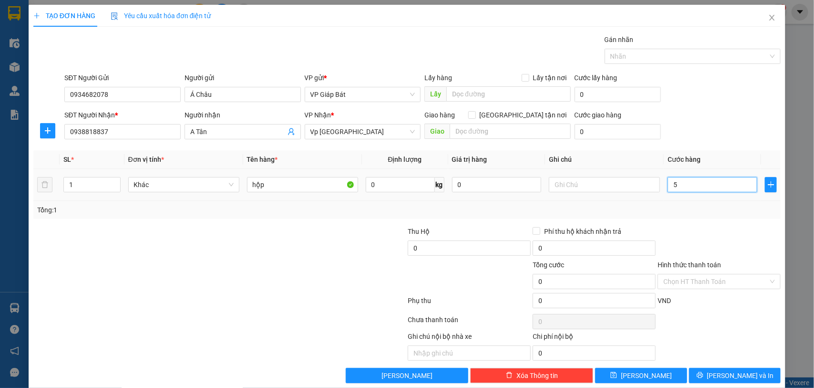
type input "5"
type input "50"
type input "500"
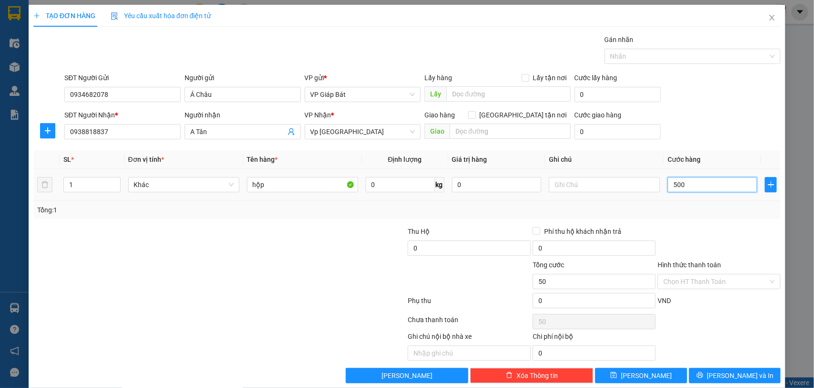
type input "500"
type input "5.000"
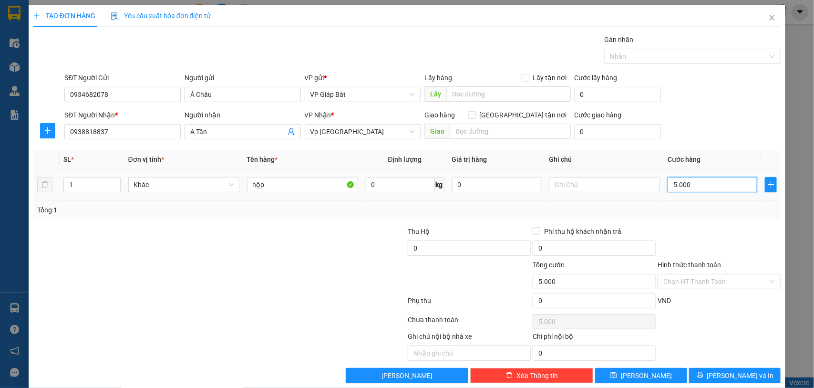
type input "50.000"
click at [671, 55] on div at bounding box center [688, 56] width 162 height 11
type input "50.000"
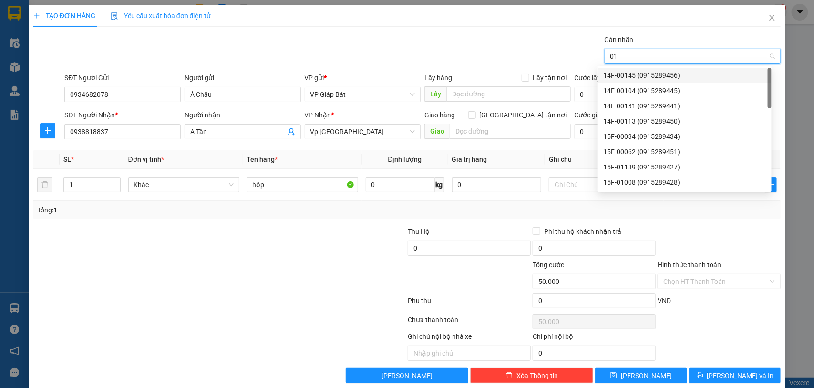
type input "015"
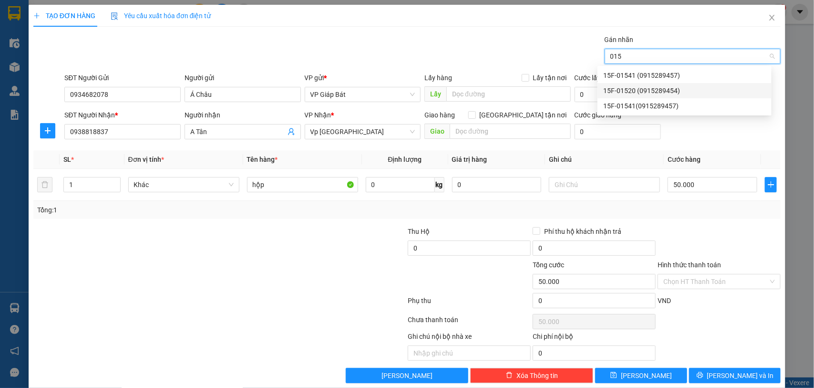
click at [661, 89] on div "15F-01520 (0915289454)" at bounding box center [684, 90] width 163 height 10
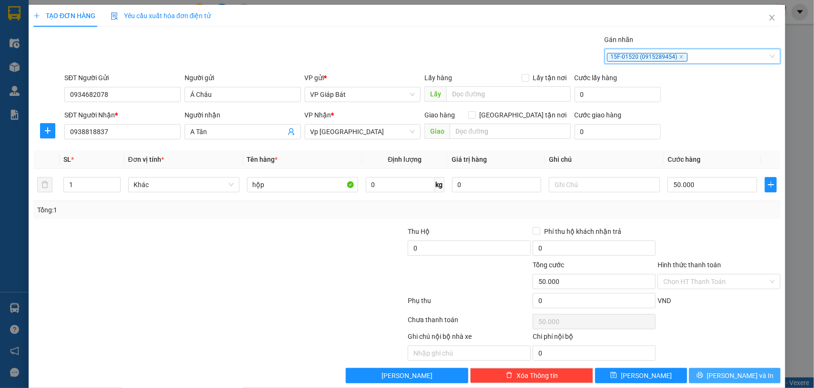
click at [730, 374] on span "[PERSON_NAME] và In" at bounding box center [740, 375] width 67 height 10
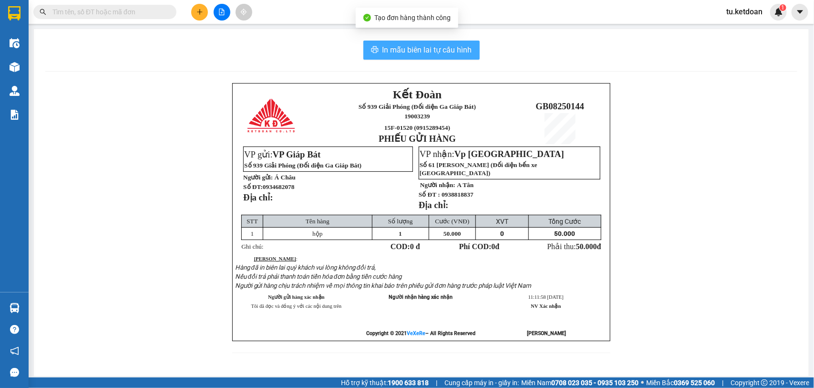
click at [432, 56] on button "In mẫu biên lai tự cấu hình" at bounding box center [421, 50] width 116 height 19
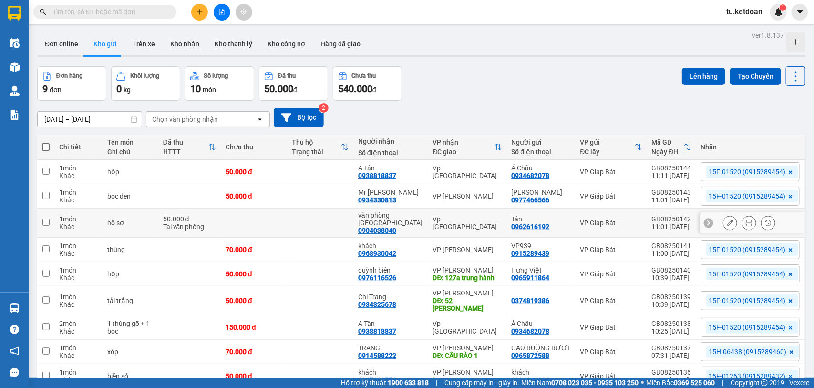
scroll to position [53, 0]
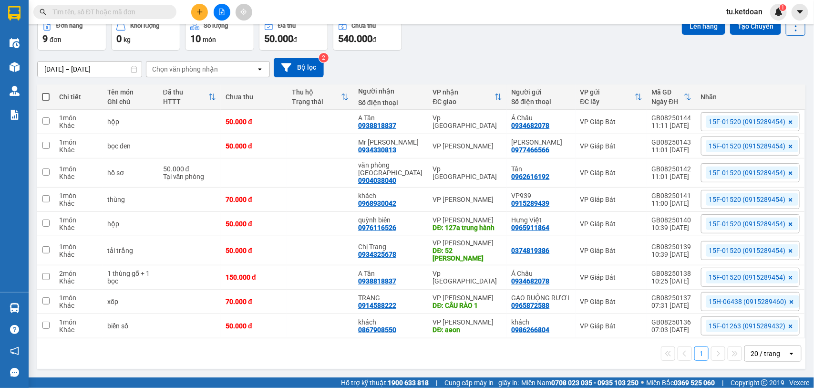
click at [787, 170] on icon at bounding box center [790, 173] width 6 height 6
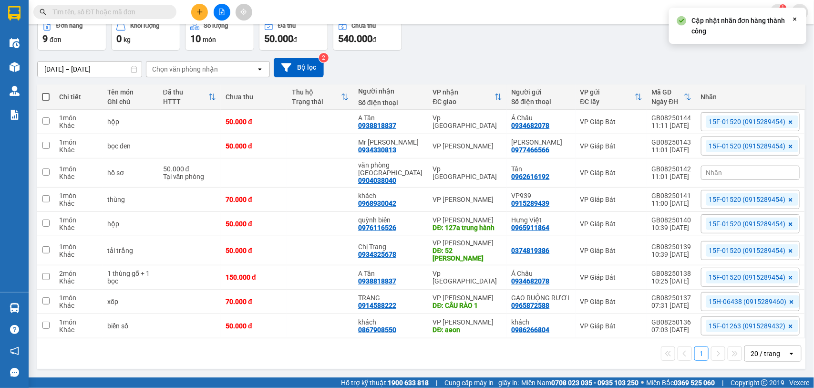
click at [764, 169] on div "Nhãn" at bounding box center [750, 172] width 99 height 14
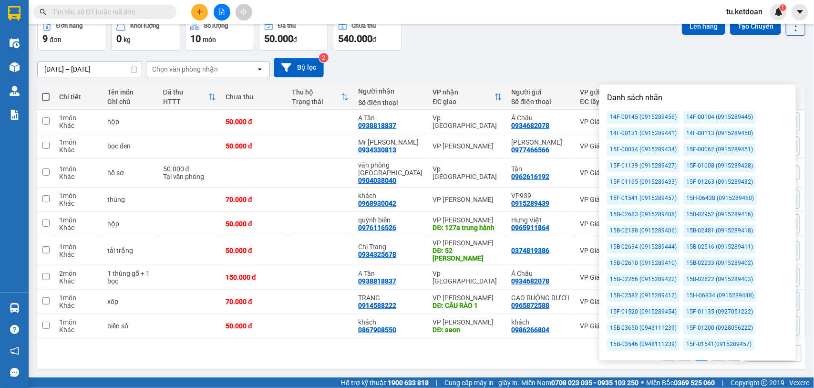
click at [728, 161] on div "15F-01008 (0915289428)" at bounding box center [719, 166] width 72 height 12
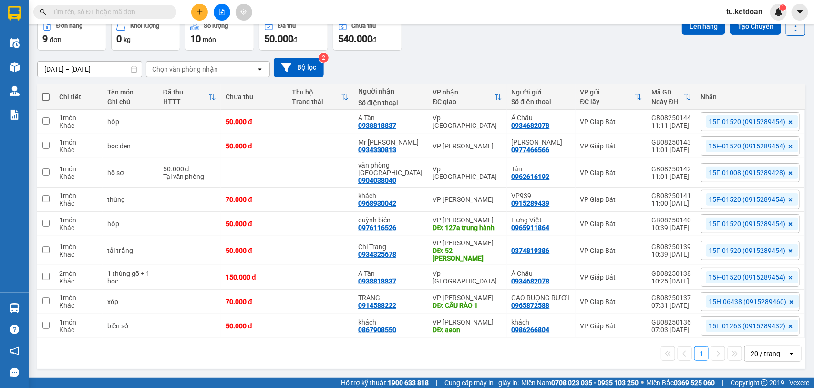
click at [554, 35] on div "Đơn hàng 9 đơn Khối lượng 0 kg Số lượng 10 món Đã thu 50.000 đ Chưa thu 540.000…" at bounding box center [421, 33] width 768 height 34
click at [103, 65] on input "[DATE] – [DATE]" at bounding box center [90, 68] width 104 height 15
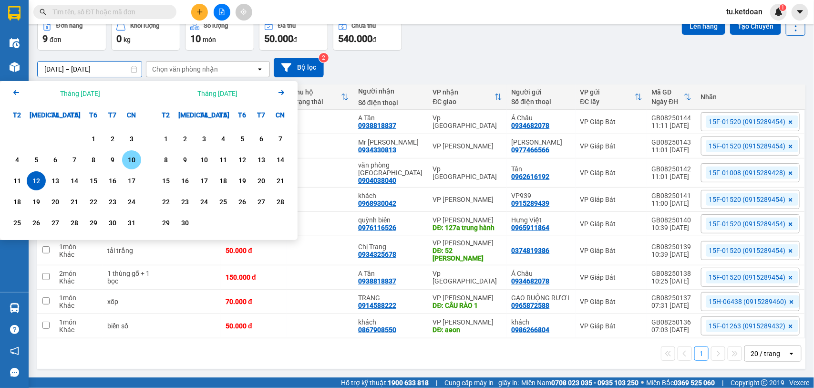
click at [132, 154] on div "10" at bounding box center [131, 159] width 13 height 11
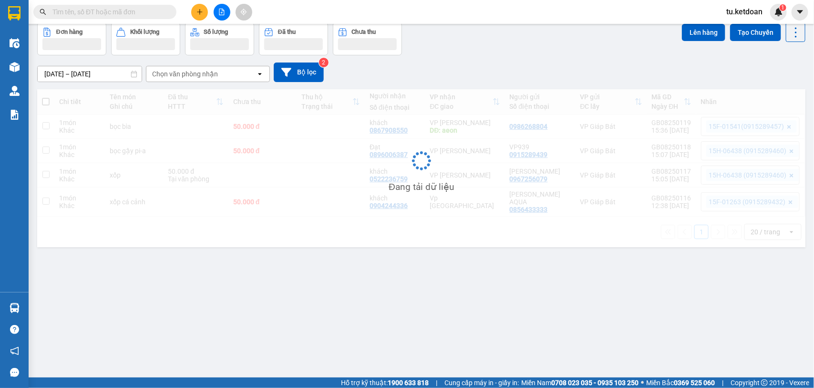
scroll to position [44, 0]
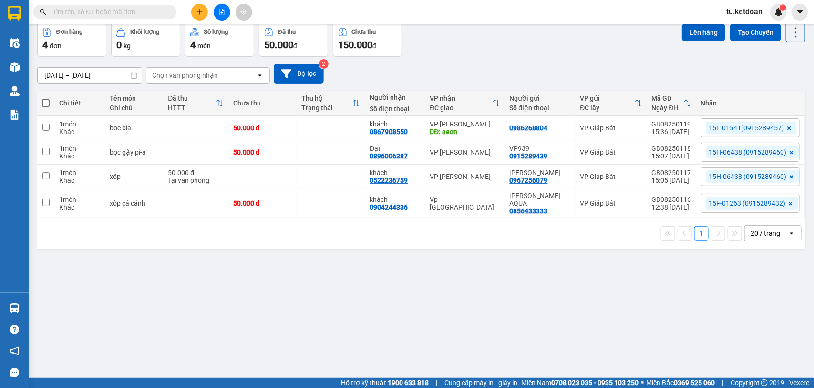
click at [97, 70] on input "[DATE] – [DATE]" at bounding box center [90, 75] width 104 height 15
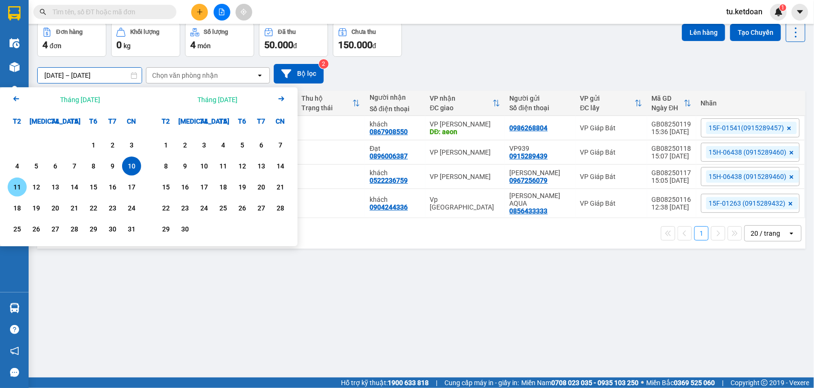
click at [21, 183] on div "11" at bounding box center [16, 186] width 13 height 11
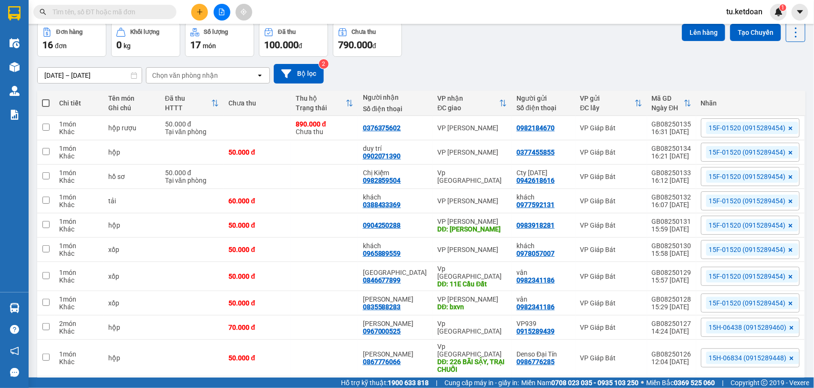
click at [111, 80] on div "ver 1.8.137 Đơn online Kho gửi Trên xe Kho nhận Kho thanh lý Kho công nợ Hàng đ…" at bounding box center [421, 275] width 776 height 581
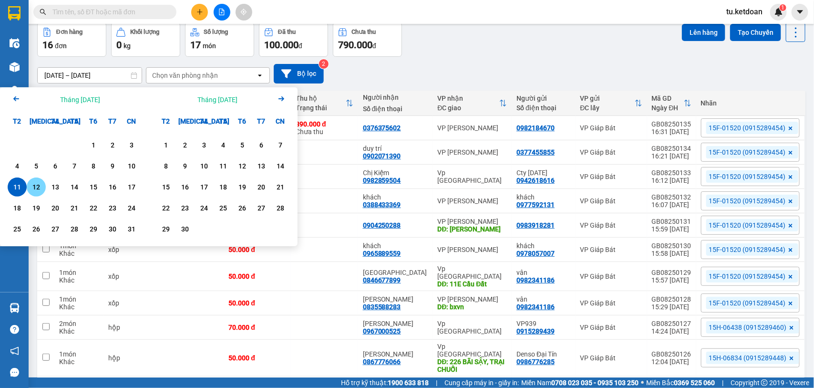
click at [38, 187] on div "12" at bounding box center [36, 186] width 13 height 11
type input "[DATE] – [DATE]"
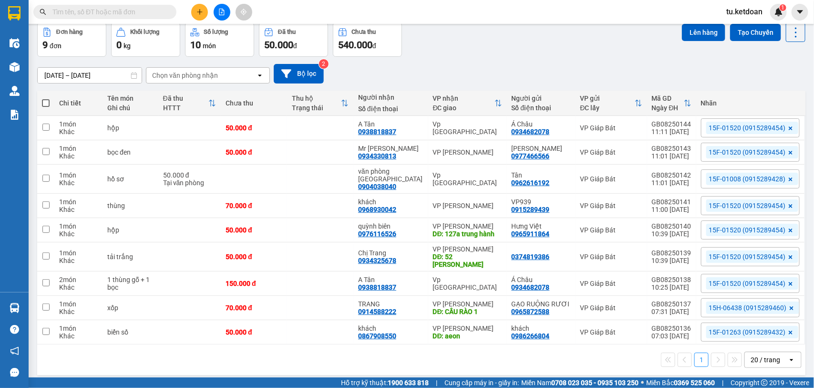
click at [788, 152] on icon at bounding box center [790, 153] width 4 height 4
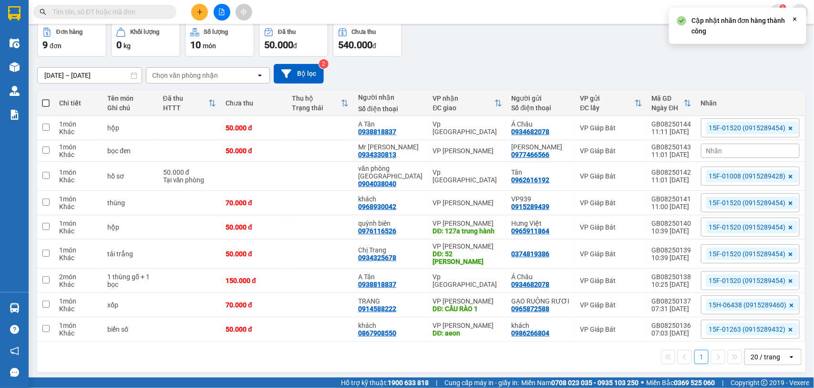
click at [788, 203] on icon at bounding box center [790, 203] width 4 height 4
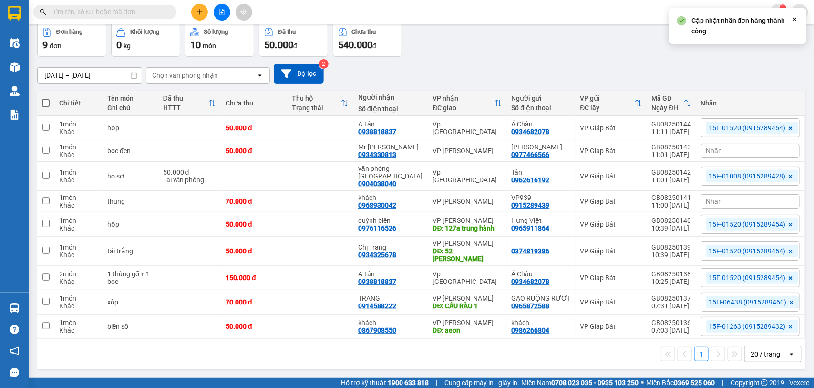
click at [787, 223] on icon at bounding box center [790, 225] width 6 height 6
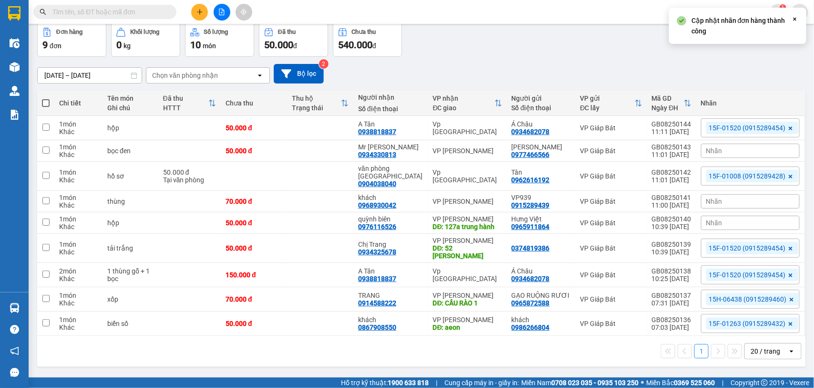
click at [787, 245] on icon at bounding box center [790, 248] width 6 height 6
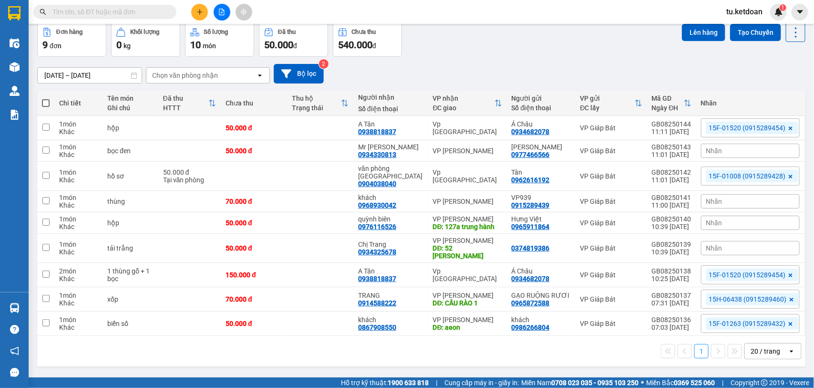
click at [721, 244] on div "Nhãn" at bounding box center [750, 248] width 99 height 14
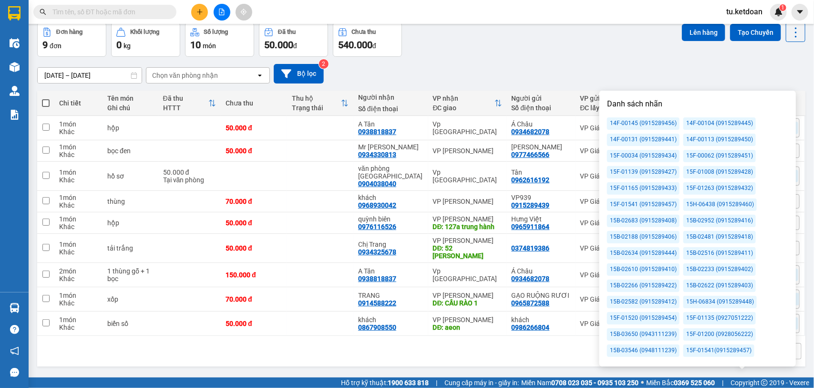
click at [668, 137] on div "14F-00131 (0915289441)" at bounding box center [643, 139] width 72 height 12
click at [683, 46] on div "Lên hàng Tạo Chuyến" at bounding box center [743, 39] width 123 height 34
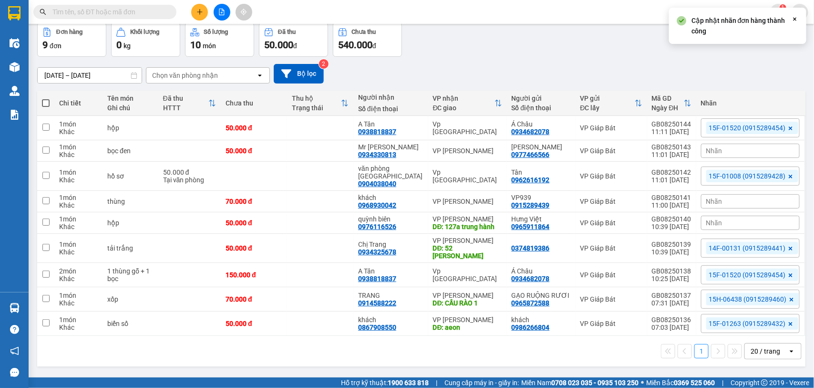
click at [728, 217] on div "Nhãn" at bounding box center [750, 222] width 99 height 14
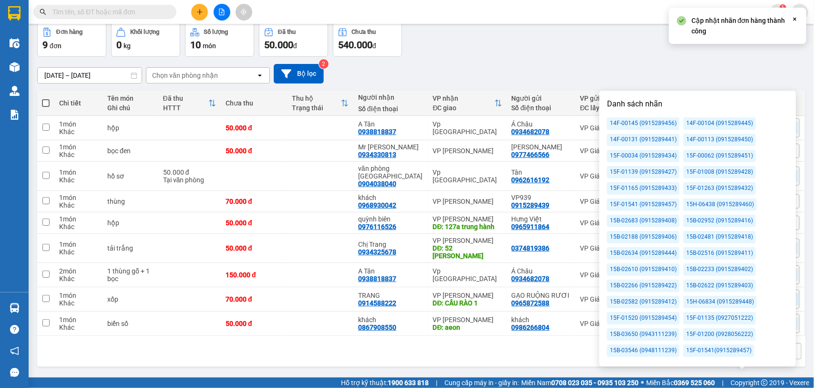
click at [660, 138] on div "14F-00131 (0915289441)" at bounding box center [643, 139] width 72 height 12
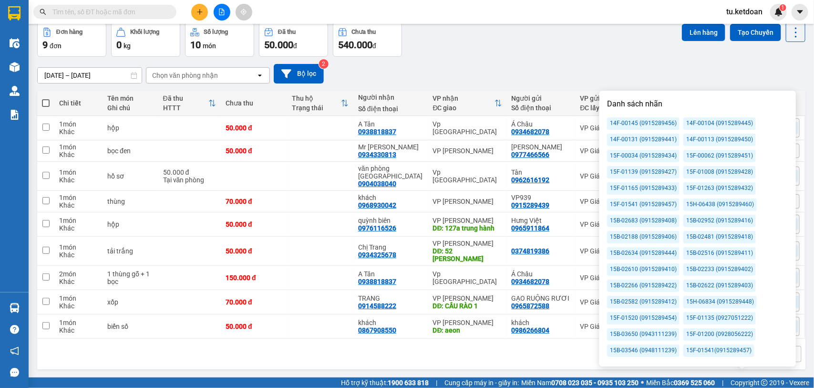
click at [637, 49] on div "Đơn hàng 9 đơn Khối lượng 0 kg Số lượng 10 món Đã thu 50.000 đ Chưa thu 540.000…" at bounding box center [421, 39] width 768 height 34
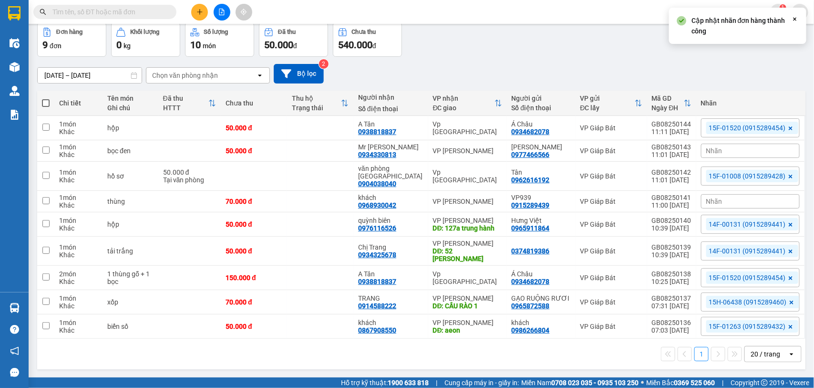
click at [737, 200] on div "Nhãn" at bounding box center [750, 201] width 99 height 14
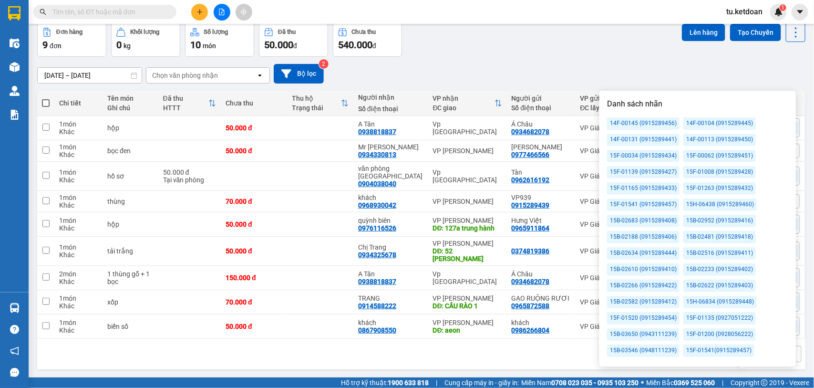
click at [659, 137] on div "14F-00131 (0915289441)" at bounding box center [643, 139] width 72 height 12
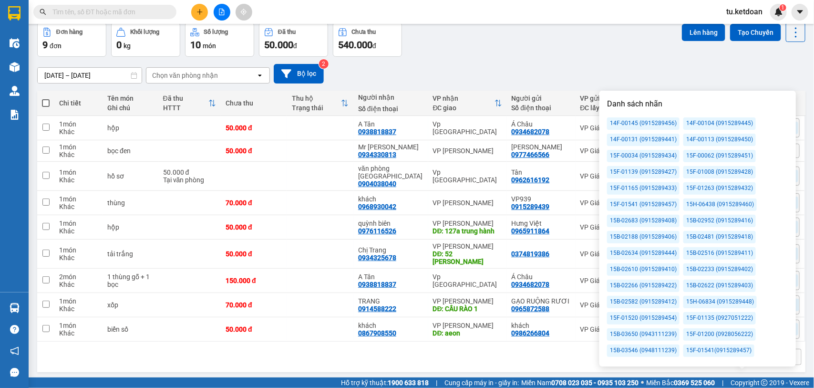
click at [625, 67] on div "[DATE] – [DATE] Press the down arrow key to interact with the calendar and sele…" at bounding box center [421, 74] width 768 height 20
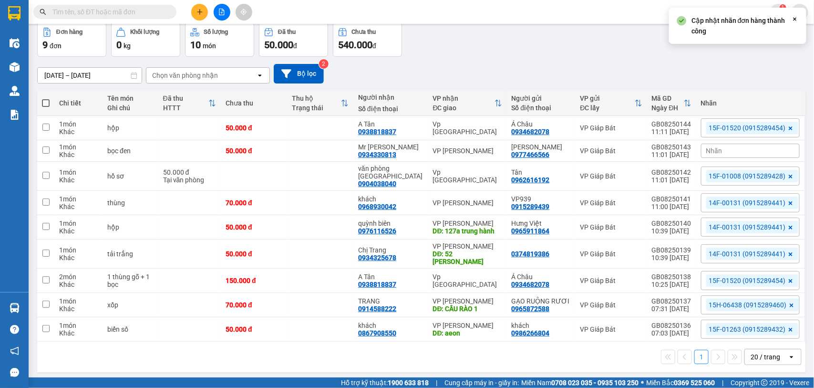
click at [725, 148] on div "Nhãn" at bounding box center [750, 150] width 99 height 14
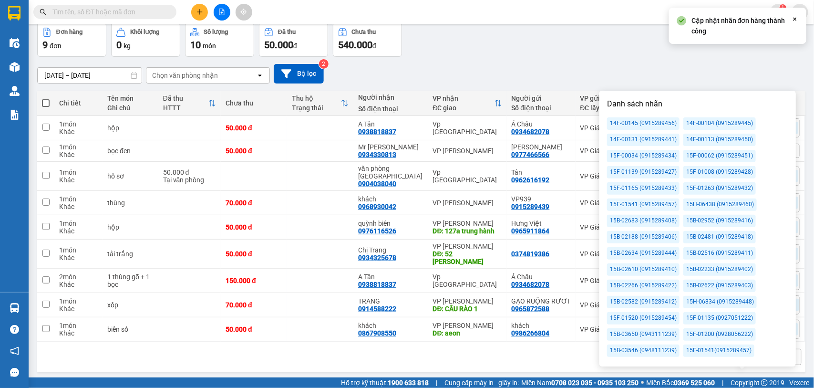
click at [666, 142] on div "14F-00131 (0915289441)" at bounding box center [643, 139] width 72 height 12
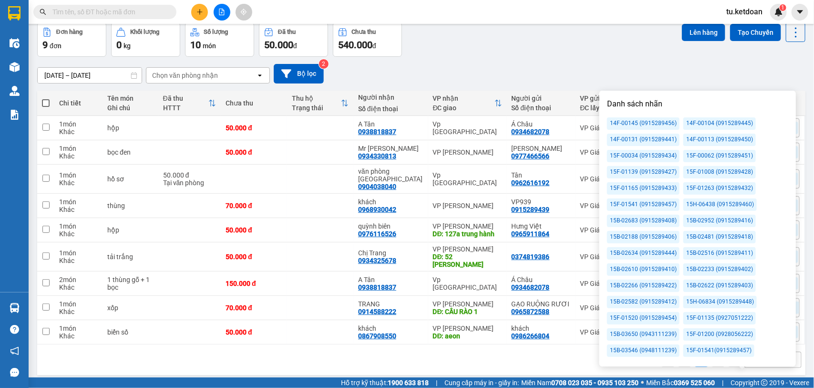
click at [620, 74] on div "[DATE] – [DATE] Press the down arrow key to interact with the calendar and sele…" at bounding box center [421, 74] width 768 height 20
